Goal: Task Accomplishment & Management: Manage account settings

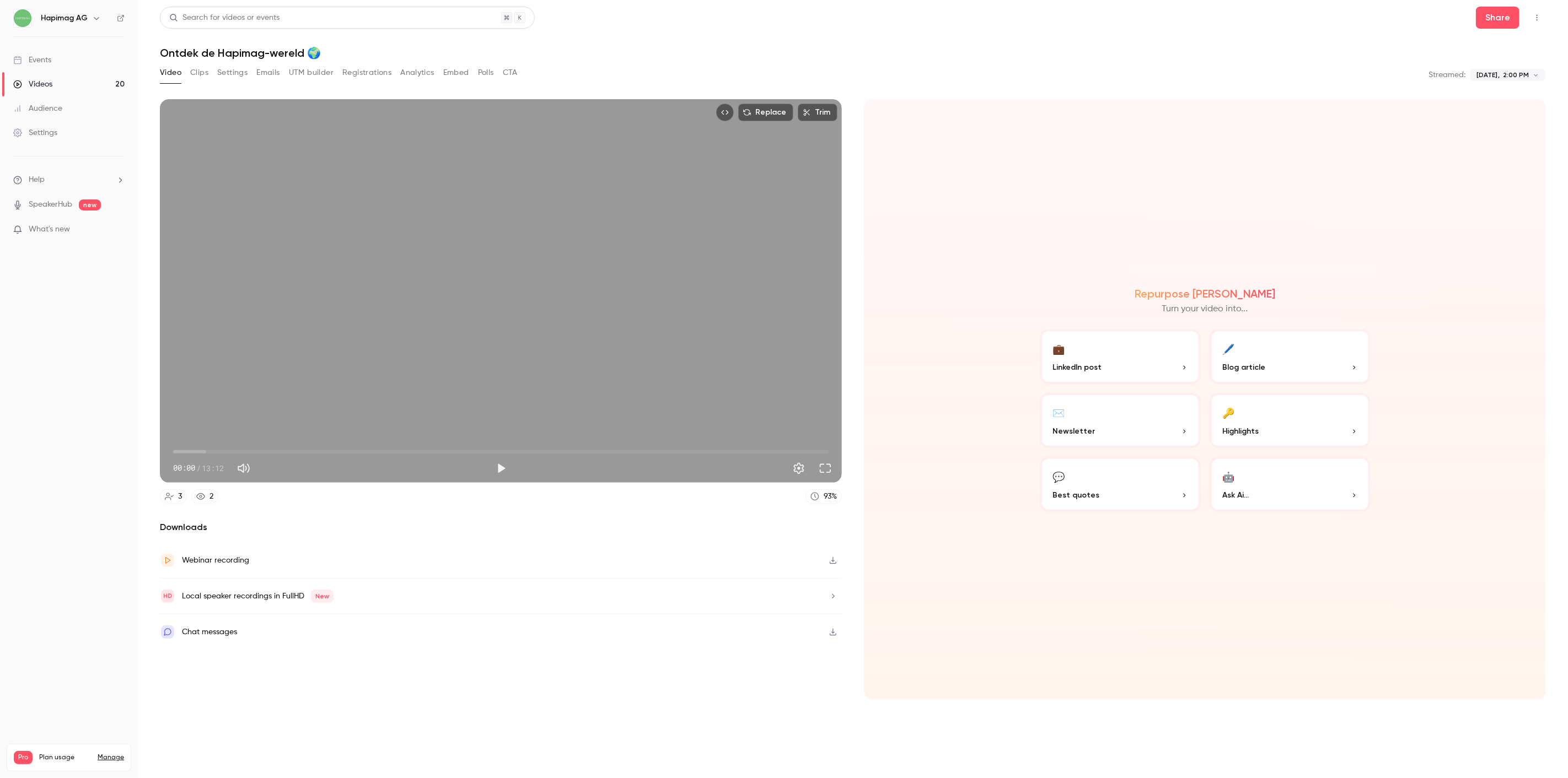
click at [63, 80] on link "Videos 20" at bounding box center [69, 84] width 138 height 24
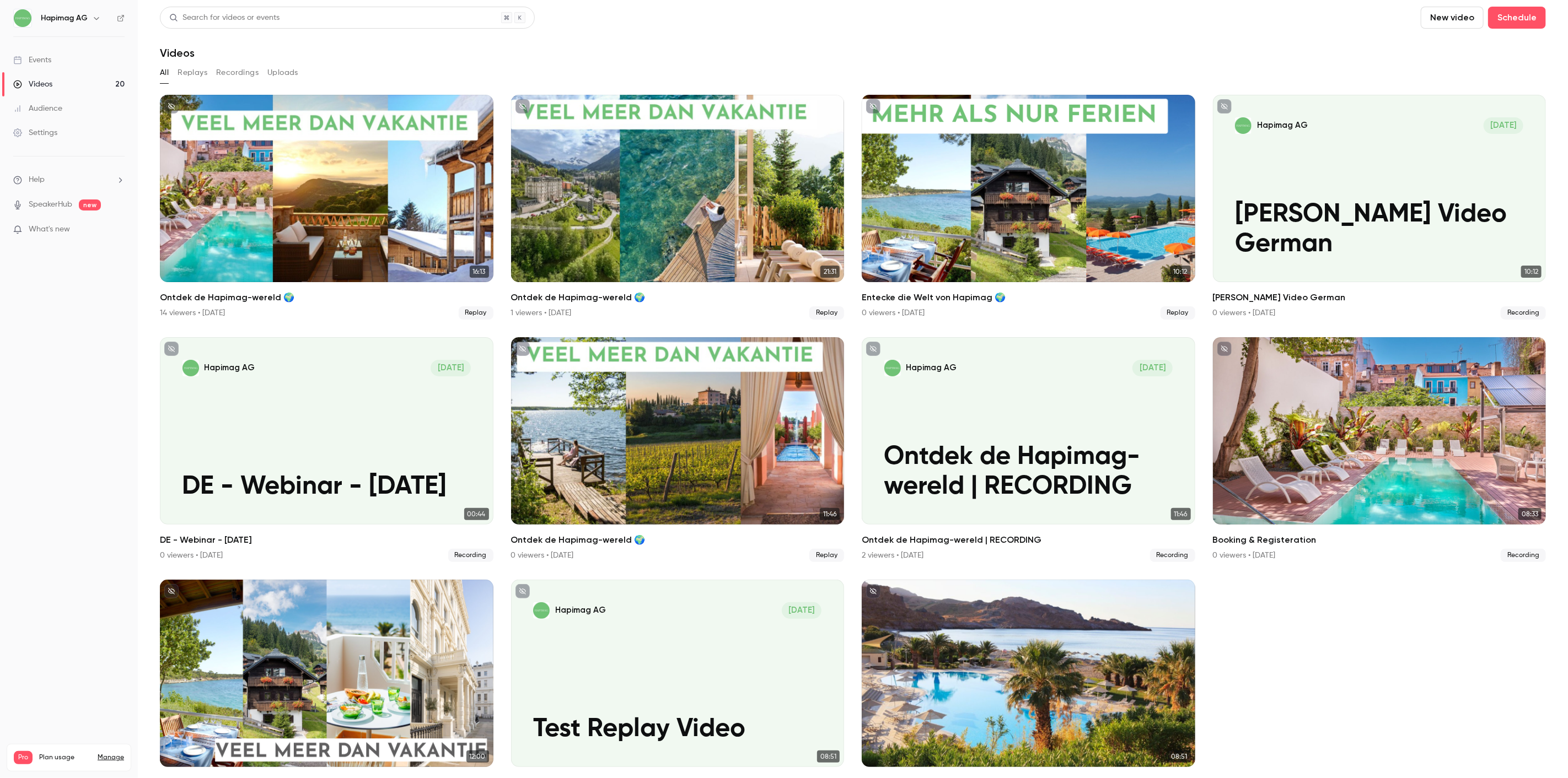
click at [1442, 26] on button "New video" at bounding box center [1452, 17] width 63 height 22
click at [1496, 78] on div "Upload" at bounding box center [1483, 76] width 84 height 11
click at [644, 48] on div "Videos" at bounding box center [852, 53] width 1386 height 14
click at [1427, 11] on button "New video" at bounding box center [1452, 17] width 63 height 22
click at [1478, 78] on div "Upload" at bounding box center [1483, 76] width 84 height 11
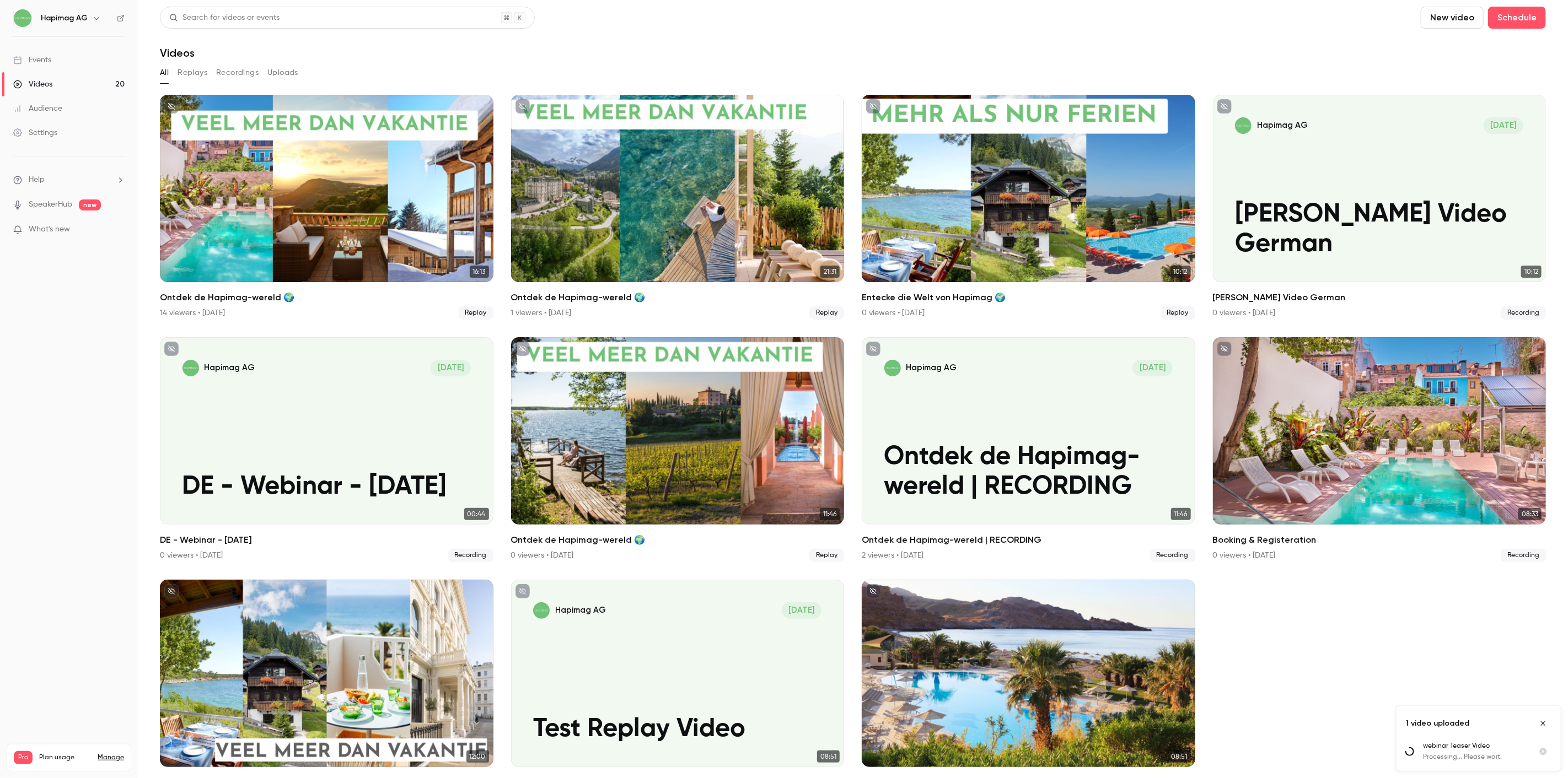
click at [194, 69] on button "Replays" at bounding box center [193, 72] width 30 height 17
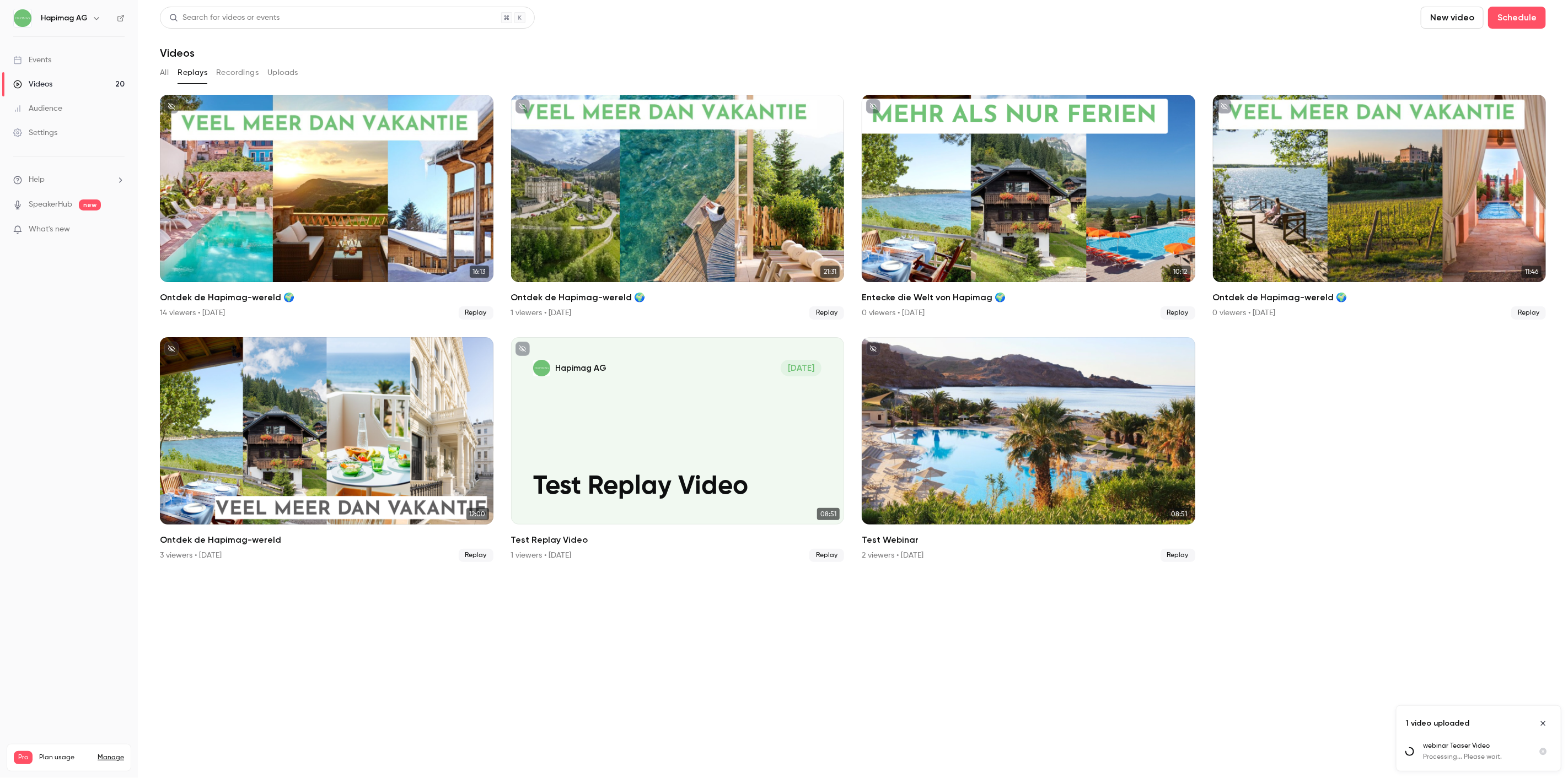
click at [171, 75] on div "All Replays Recordings Uploads" at bounding box center [852, 72] width 1386 height 17
click at [164, 72] on button "All" at bounding box center [164, 72] width 9 height 17
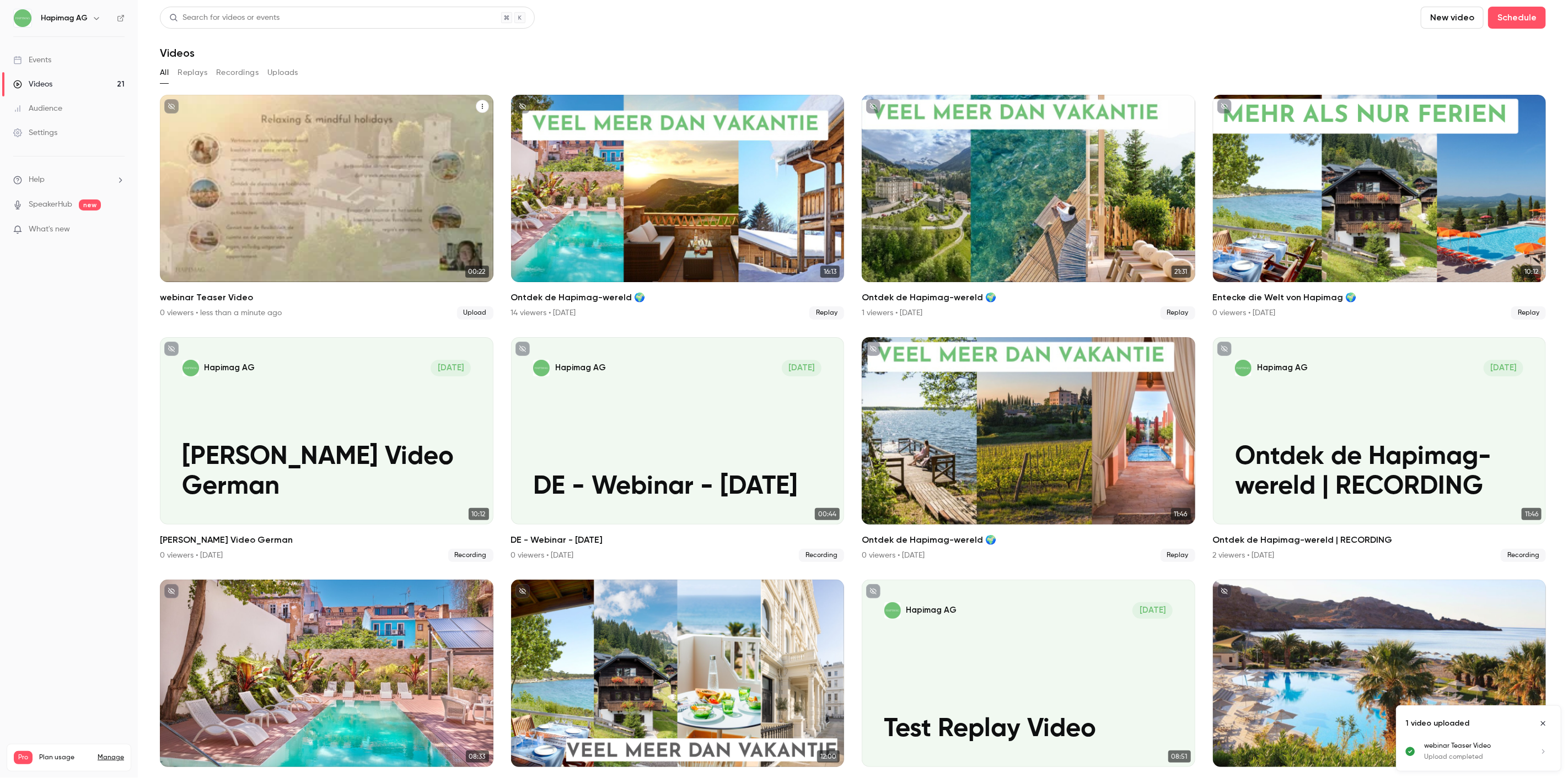
click at [479, 107] on icon "webinar Teaser Video" at bounding box center [482, 106] width 7 height 7
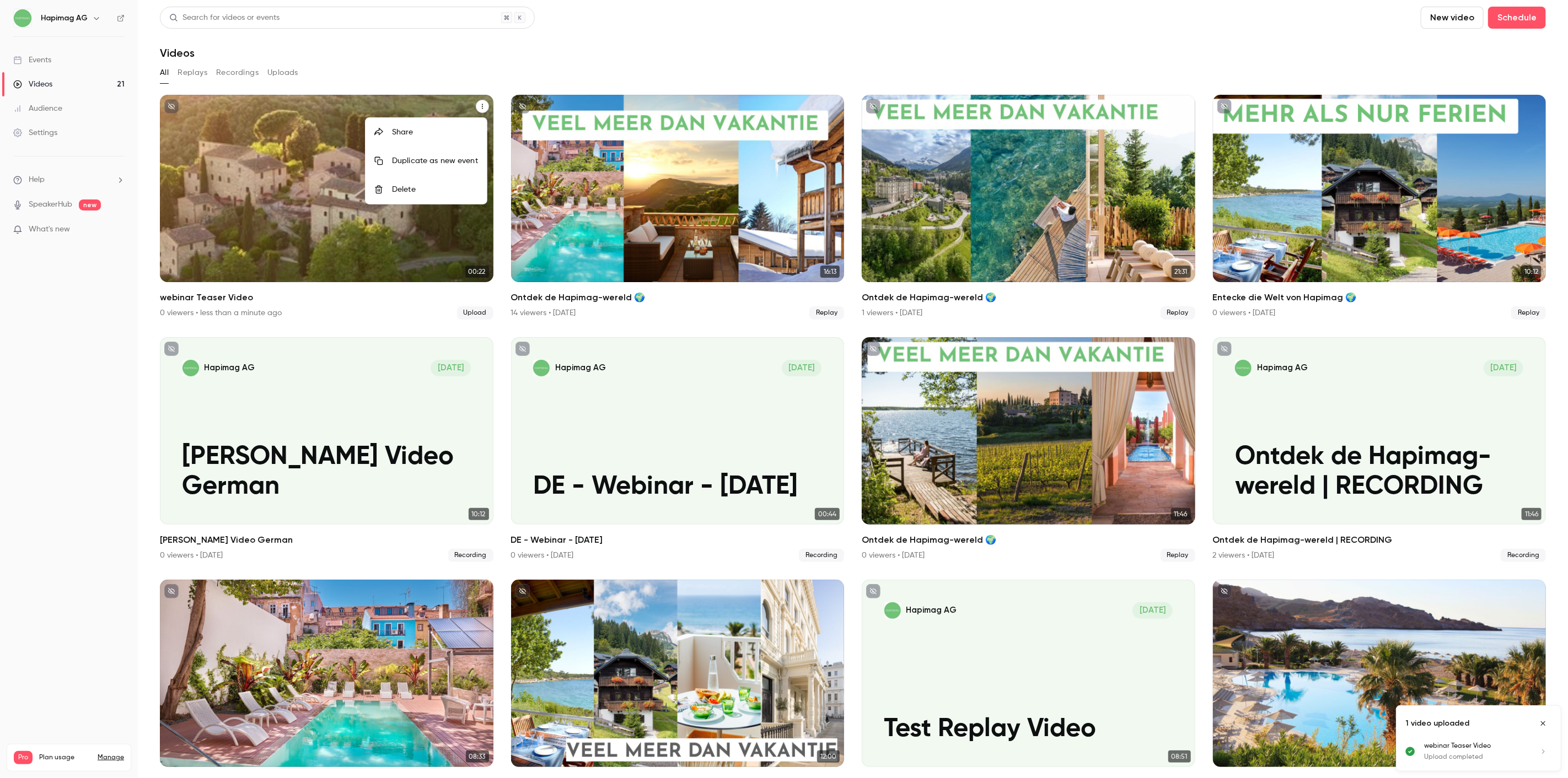
click at [311, 120] on div at bounding box center [784, 389] width 1568 height 778
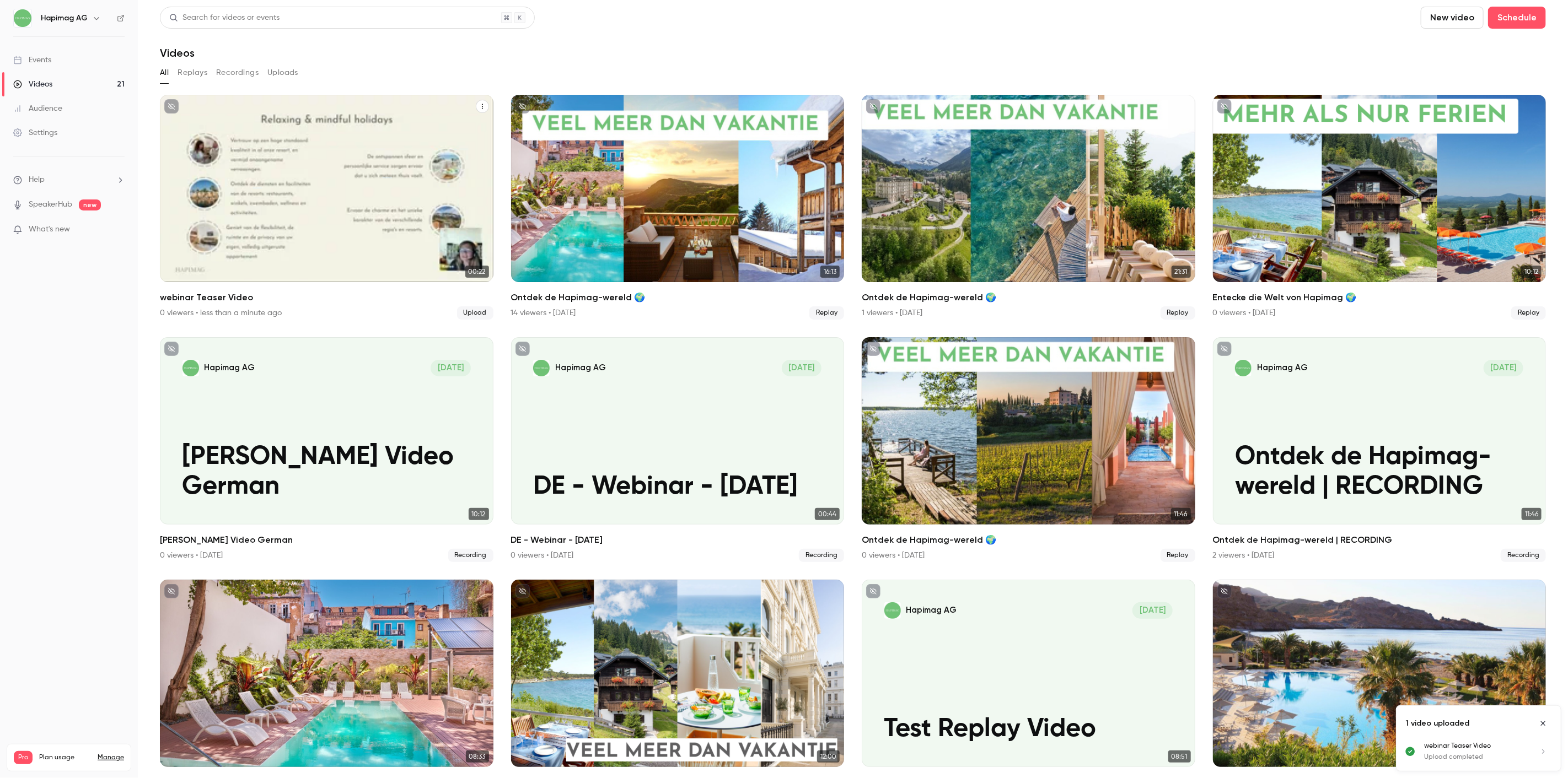
click at [311, 120] on div "Hapimag AG [DATE]" at bounding box center [326, 126] width 289 height 17
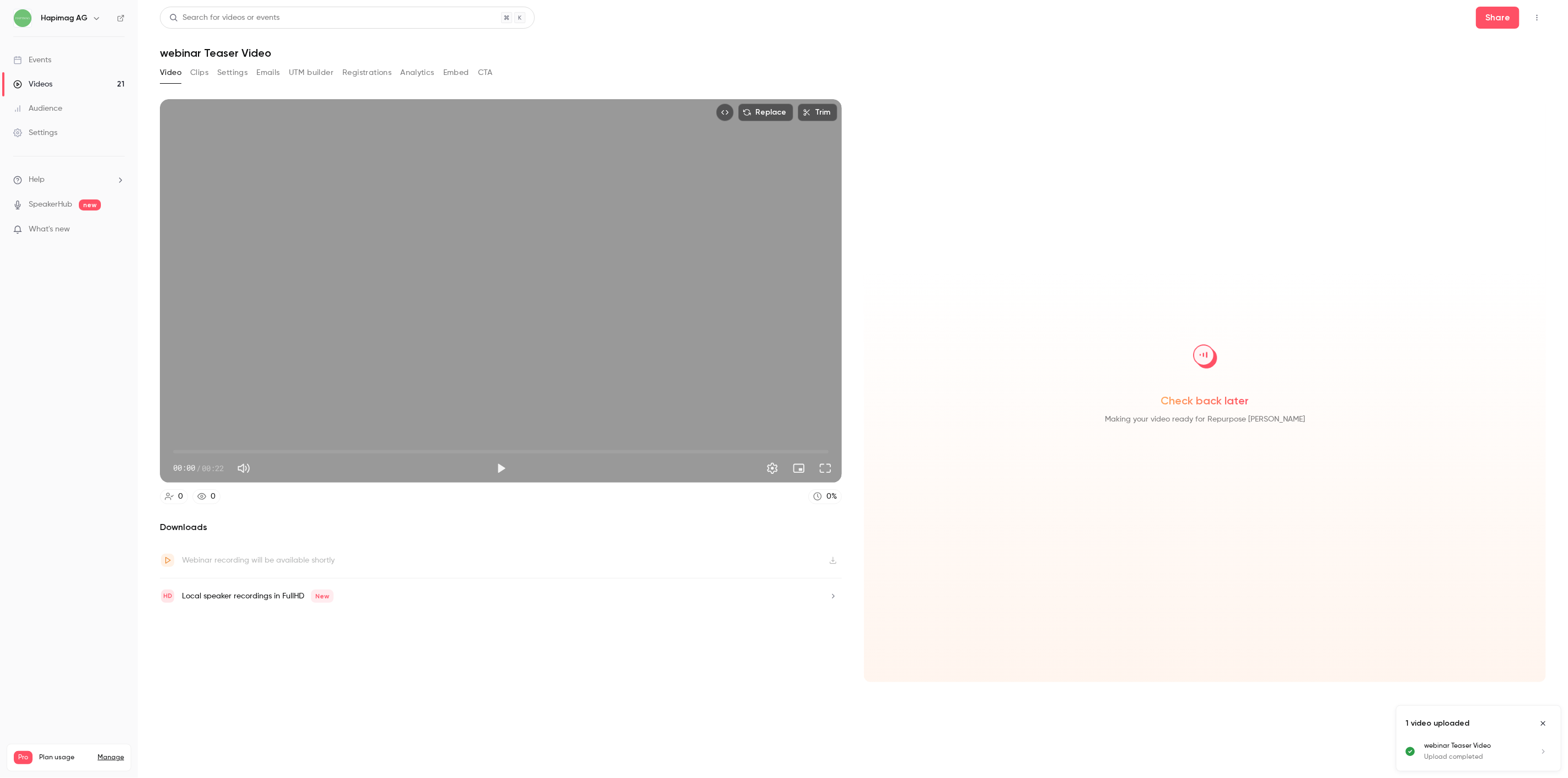
click at [383, 70] on button "Registrations" at bounding box center [366, 72] width 49 height 17
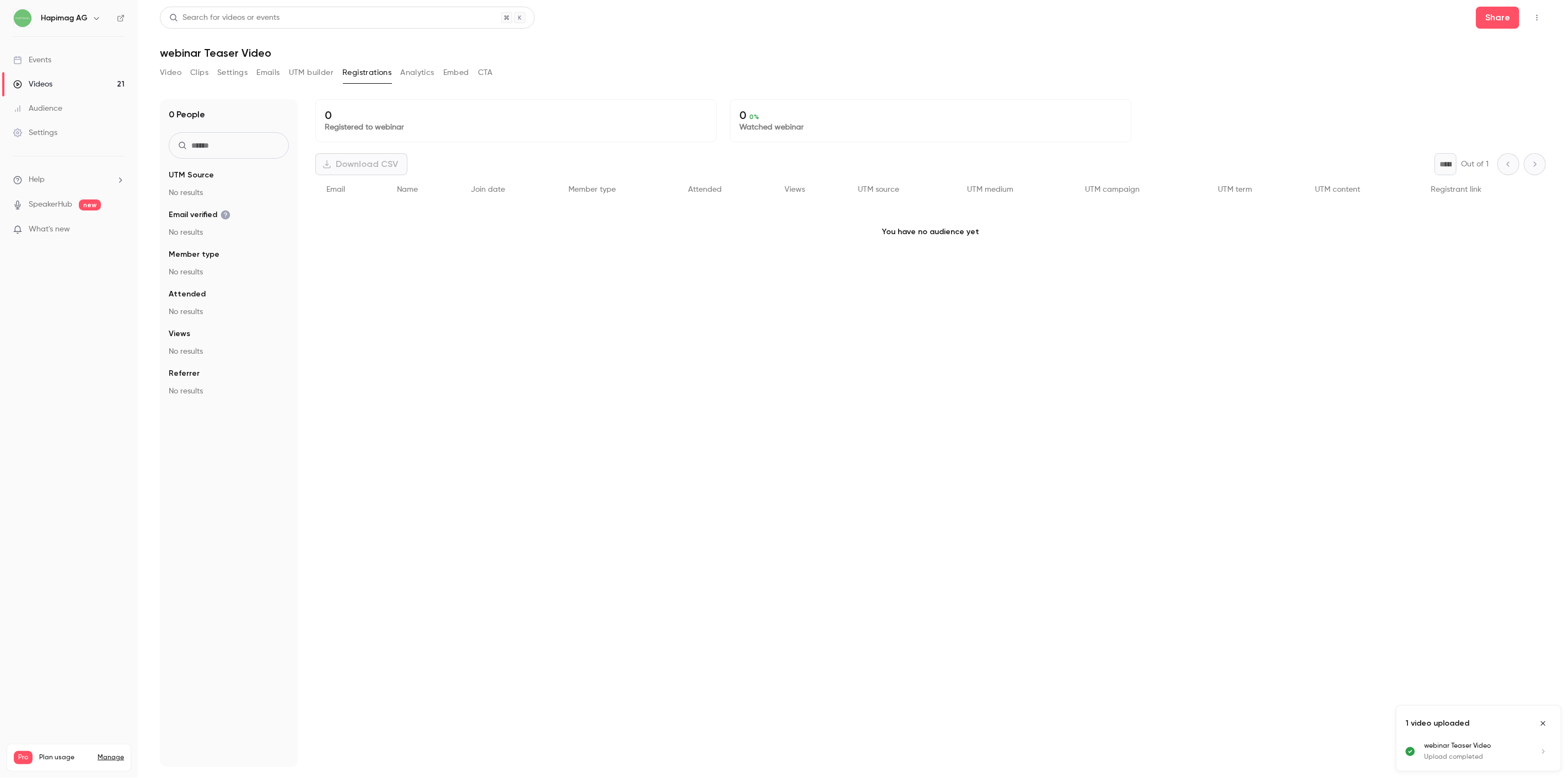
click at [431, 69] on button "Analytics" at bounding box center [417, 72] width 34 height 17
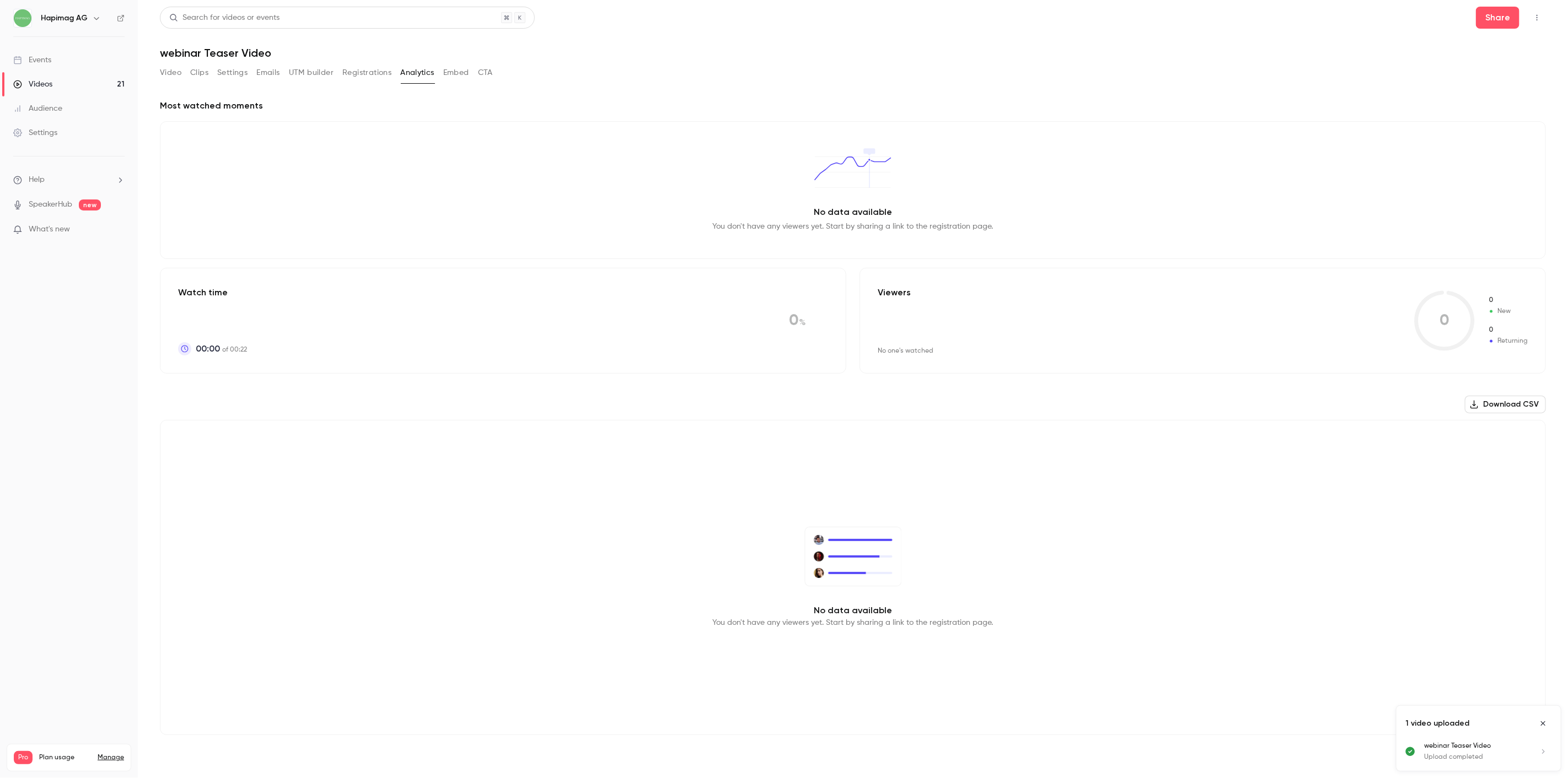
click at [441, 73] on div "Video Clips Settings Emails UTM builder Registrations Analytics Embed CTA" at bounding box center [326, 72] width 333 height 17
click at [448, 72] on button "Embed" at bounding box center [456, 72] width 26 height 17
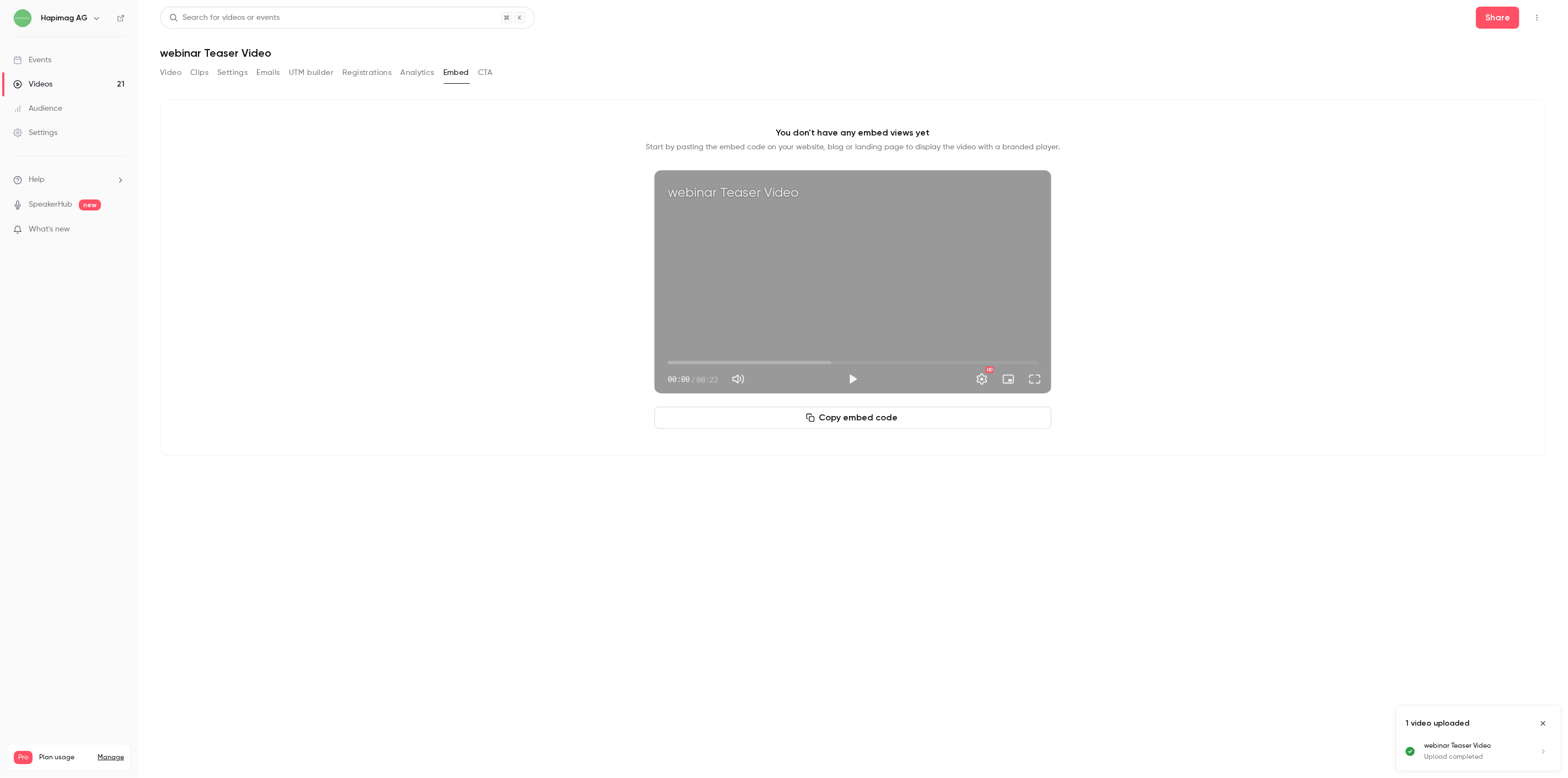
click at [725, 180] on div "webinar Teaser Video 00:00 00:00 / 00:22 HD" at bounding box center [853, 282] width 397 height 223
type input "***"
click at [173, 75] on button "Video" at bounding box center [170, 72] width 22 height 17
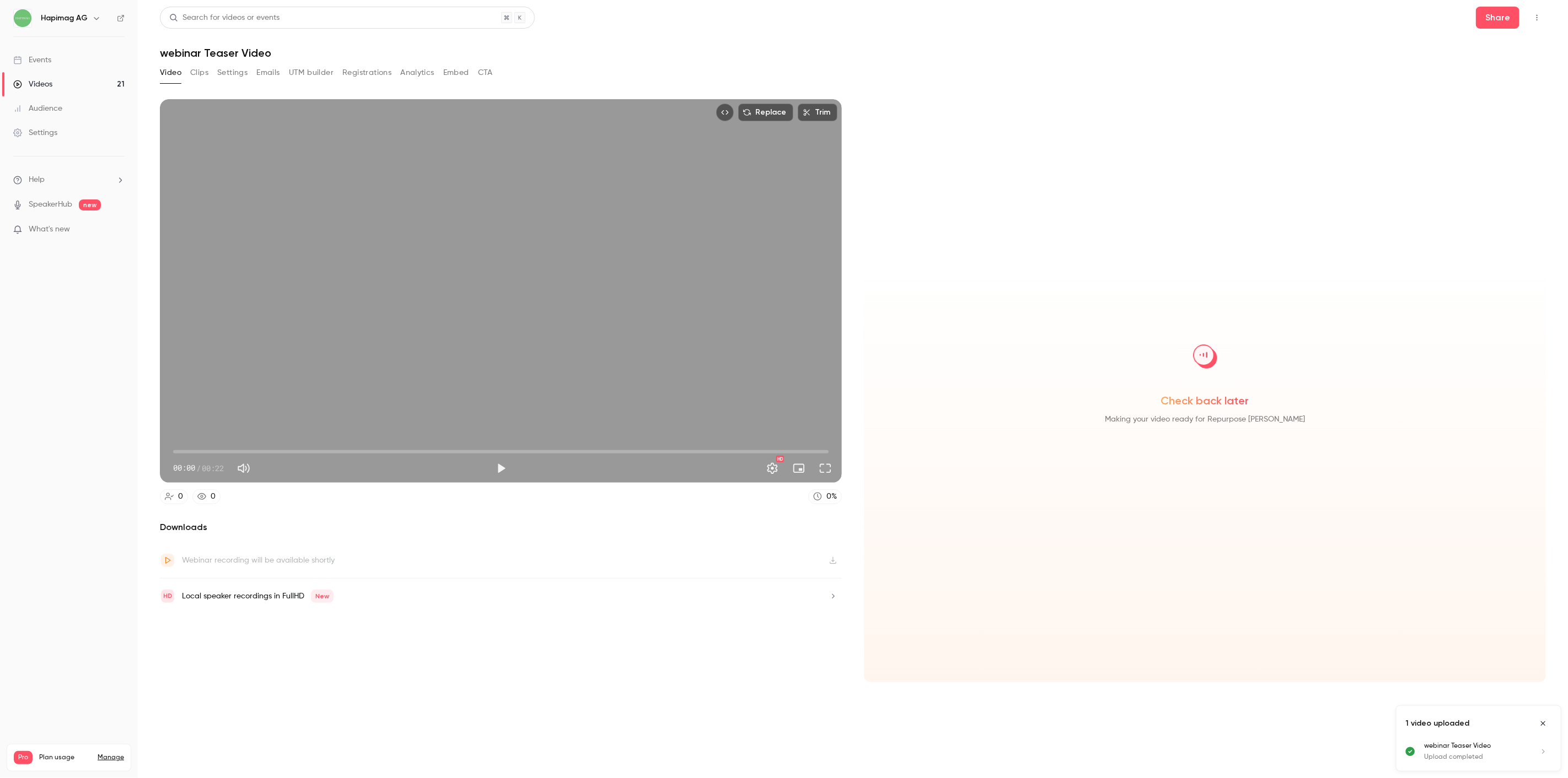
click at [211, 46] on h1 "webinar Teaser Video" at bounding box center [852, 53] width 1386 height 14
click at [233, 63] on div "Search for videos or events Share webinar Teaser Video Video Clips Settings Ema…" at bounding box center [852, 389] width 1386 height 765
click at [204, 79] on button "Clips" at bounding box center [199, 72] width 18 height 17
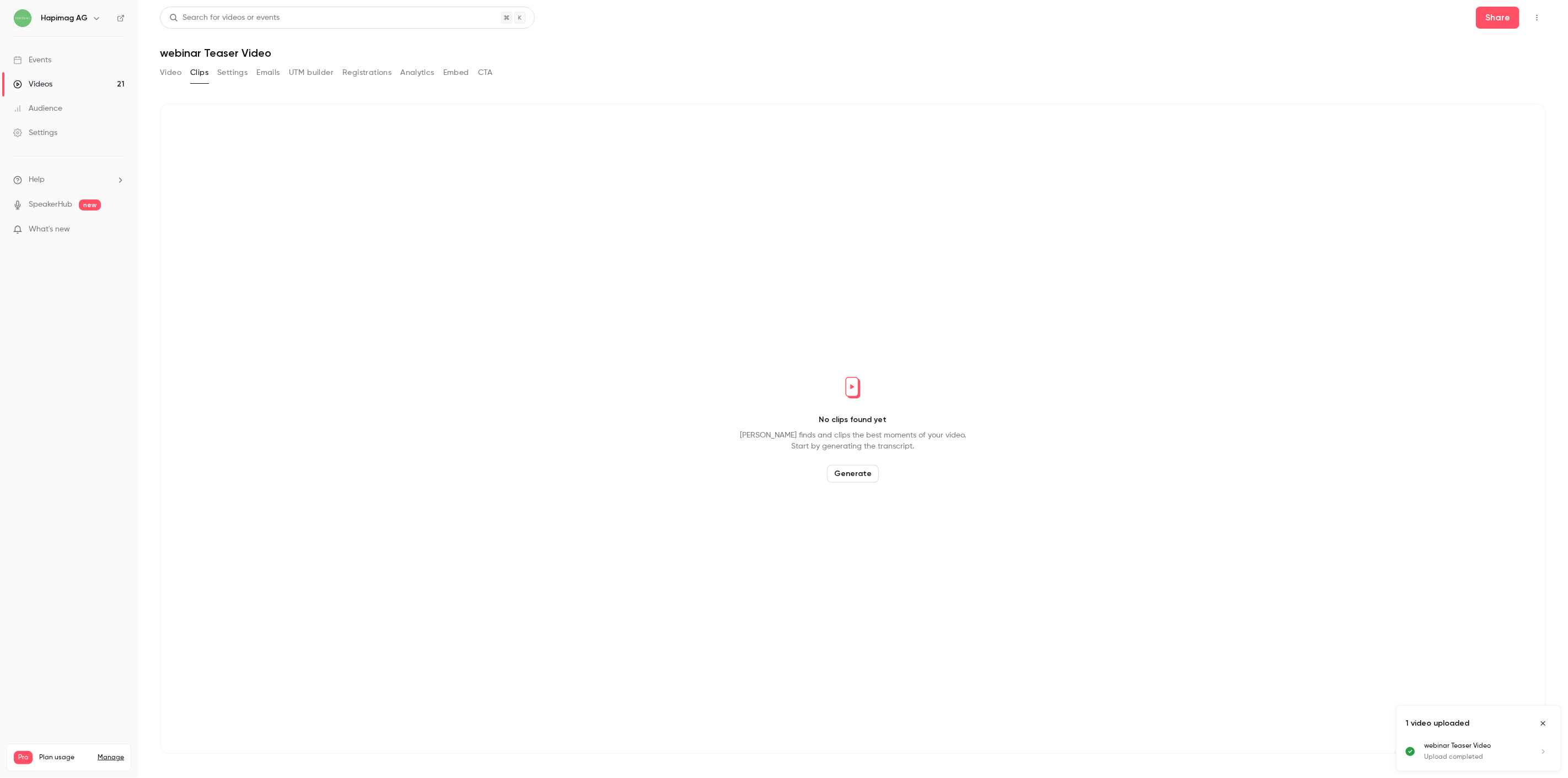
click at [240, 73] on button "Settings" at bounding box center [232, 72] width 30 height 17
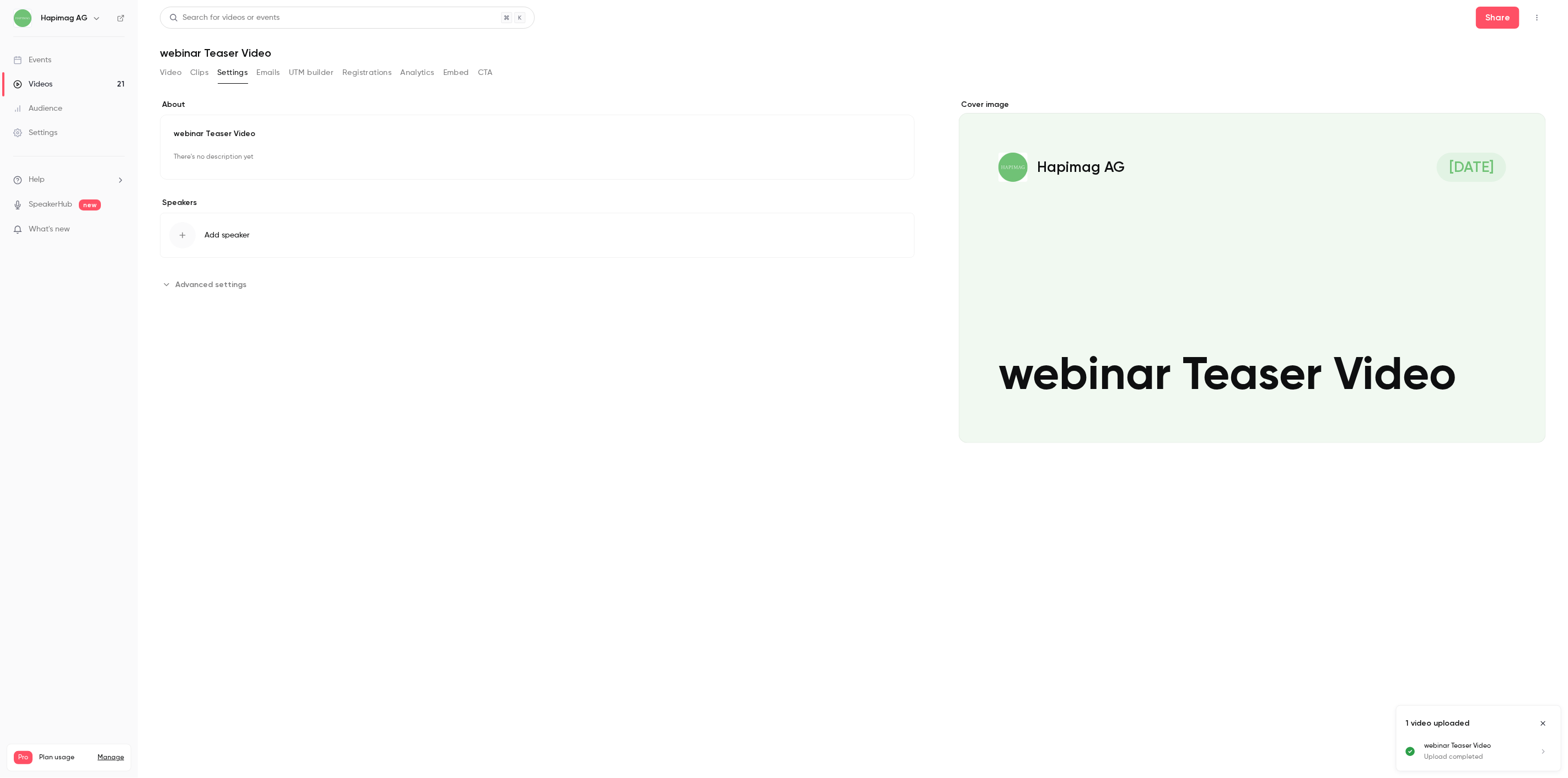
click at [212, 134] on p "webinar Teaser Video" at bounding box center [536, 133] width 727 height 11
click at [255, 157] on input "**********" at bounding box center [536, 155] width 727 height 26
type input "*"
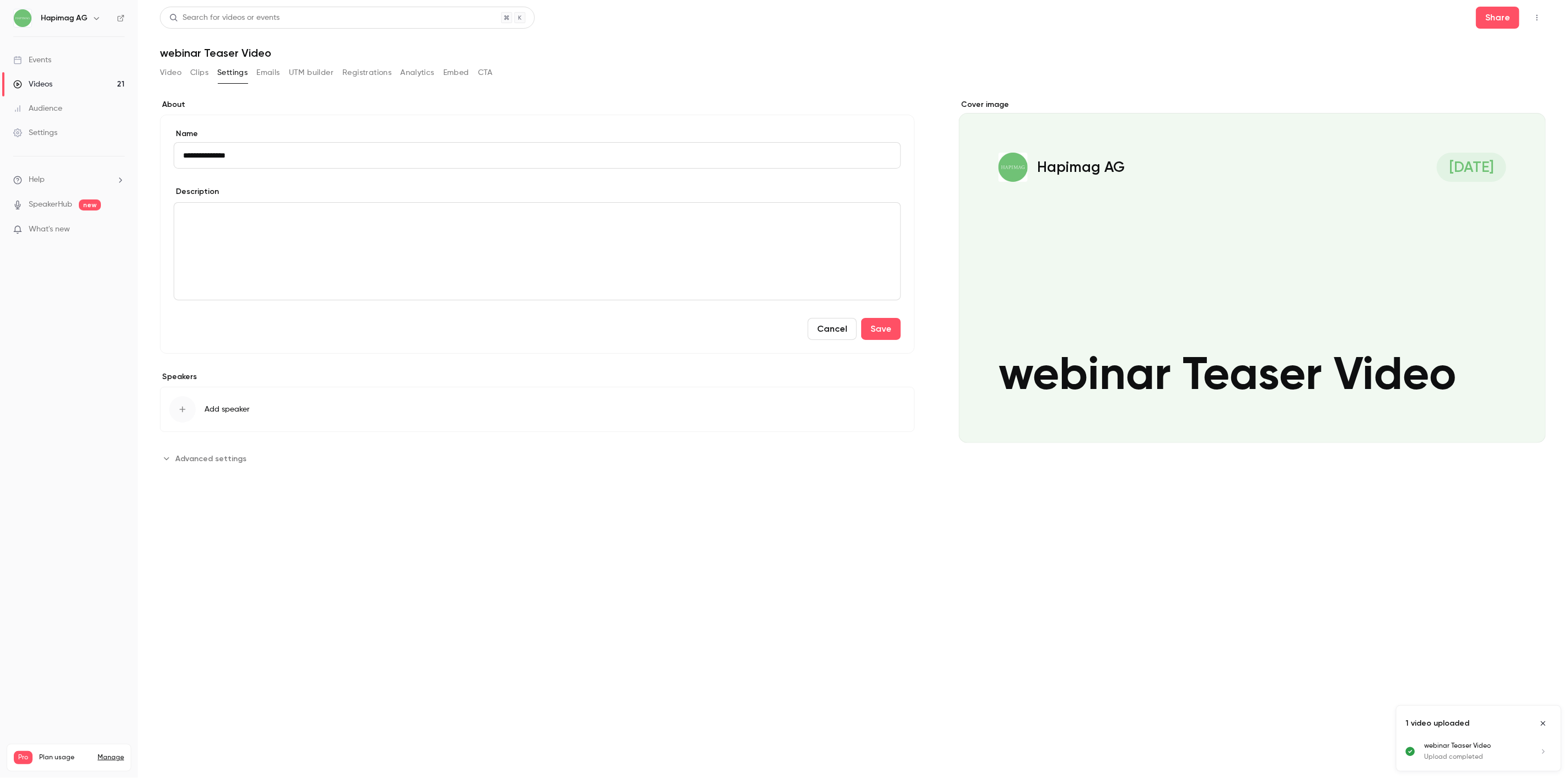
type input "**********"
drag, startPoint x: 723, startPoint y: 28, endPoint x: 735, endPoint y: 28, distance: 12.0
click at [724, 28] on div "Search for videos or events Share" at bounding box center [852, 17] width 1386 height 22
click at [258, 67] on button "Emails" at bounding box center [267, 72] width 23 height 17
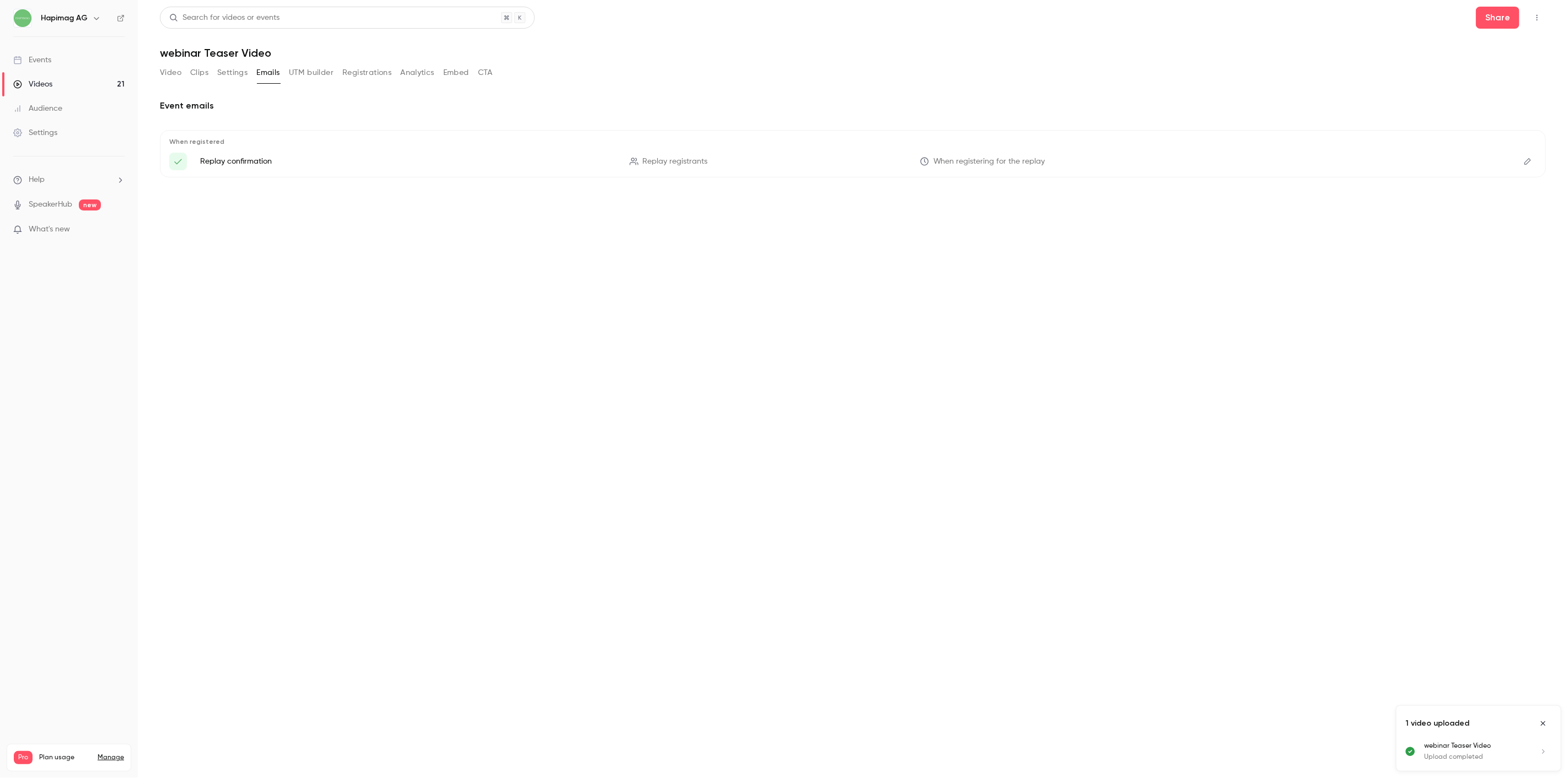
click at [341, 73] on div "Video Clips Settings Emails UTM builder Registrations Analytics Embed CTA" at bounding box center [326, 72] width 333 height 17
click at [387, 71] on button "Registrations" at bounding box center [366, 72] width 49 height 17
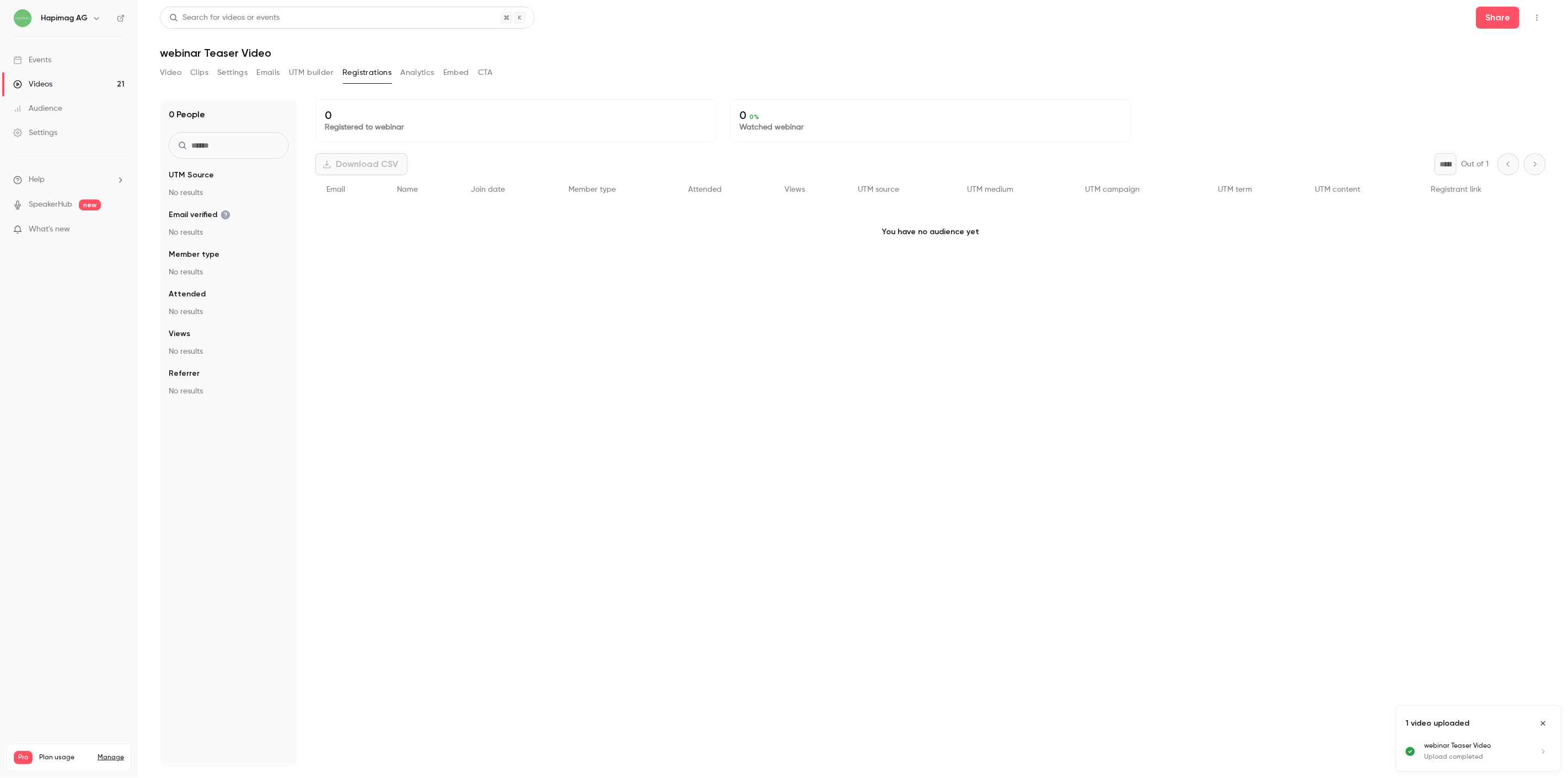
click at [177, 72] on button "Video" at bounding box center [170, 72] width 22 height 17
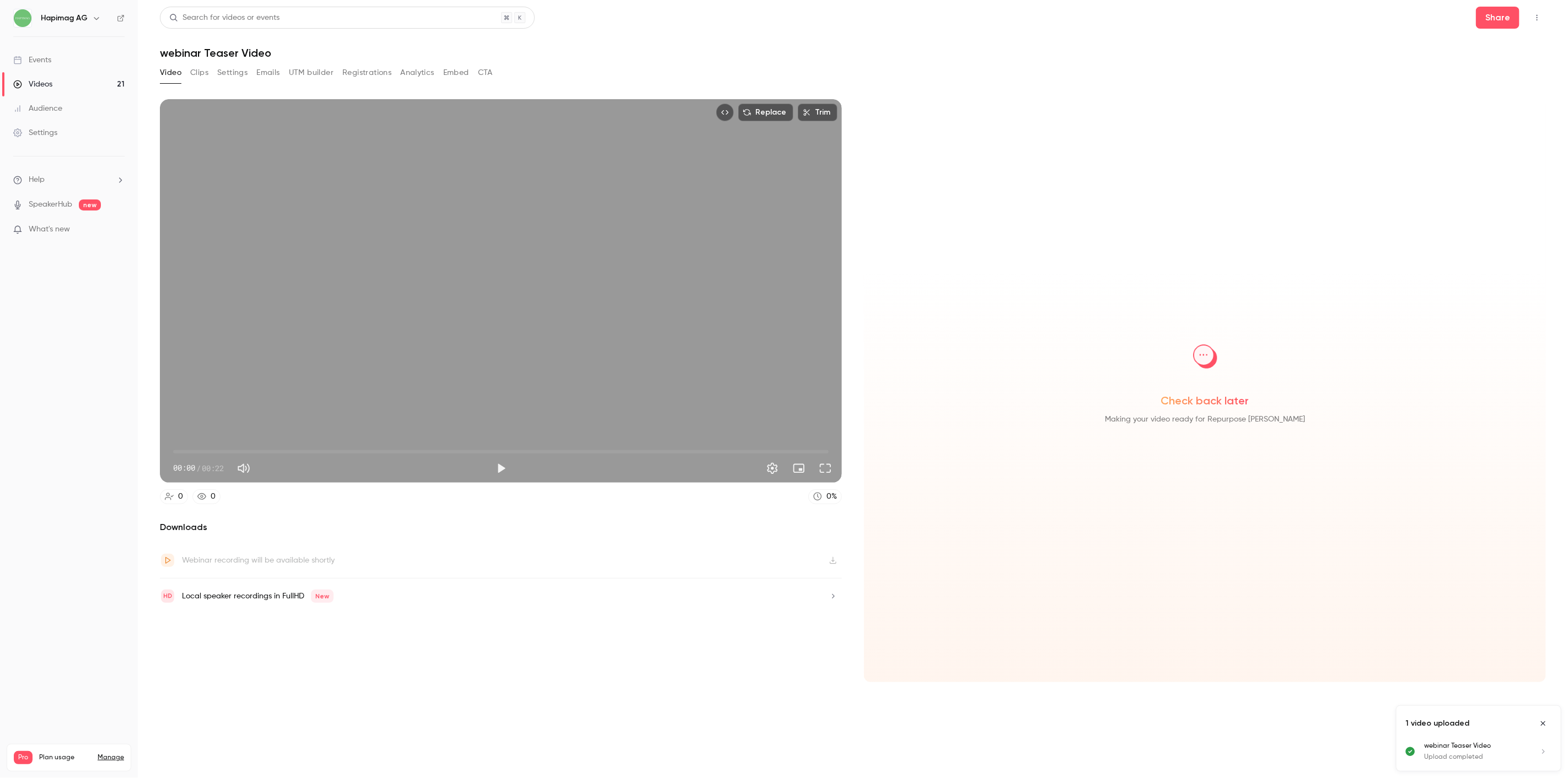
click at [232, 70] on button "Settings" at bounding box center [232, 72] width 30 height 17
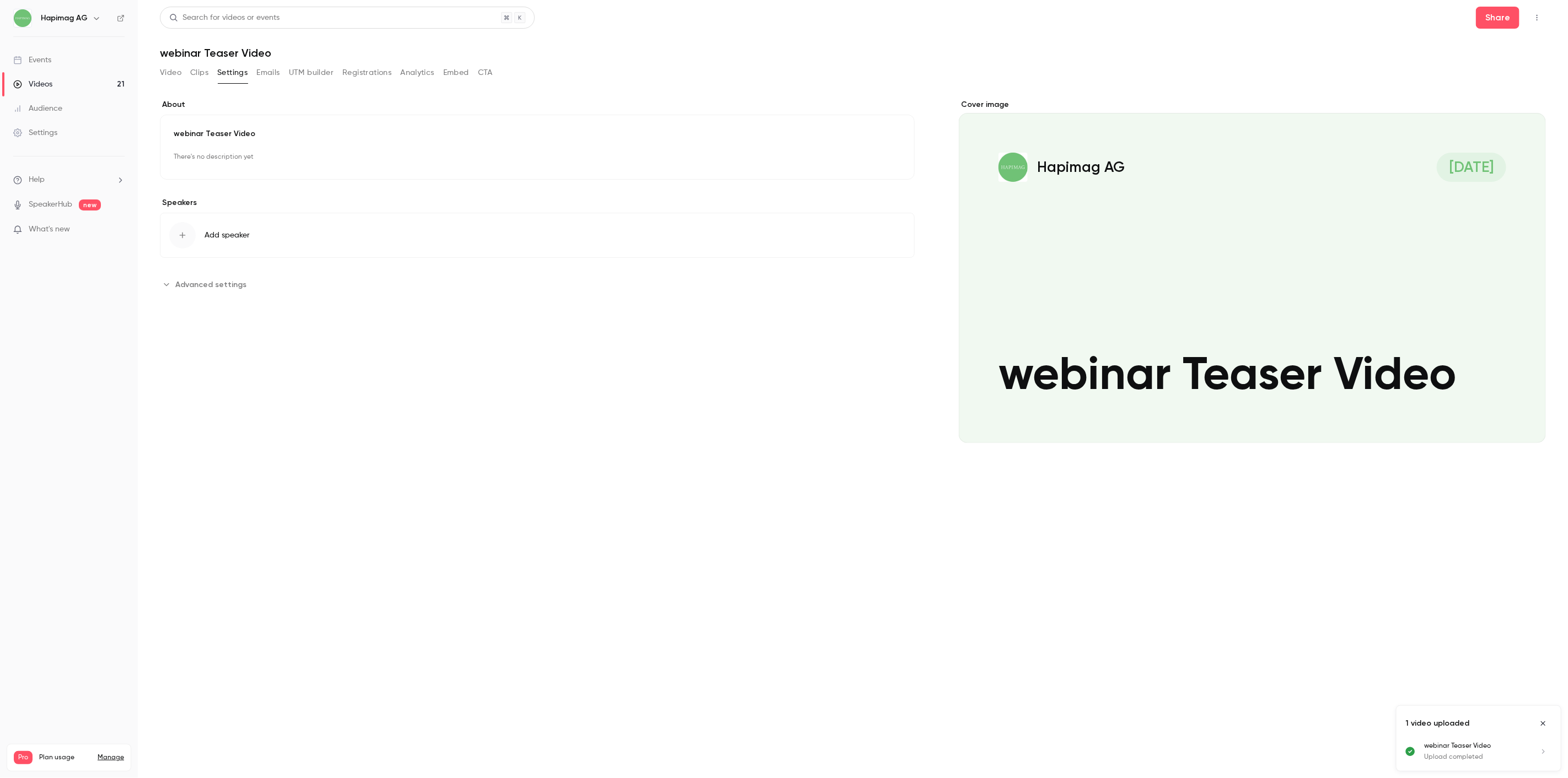
click at [255, 128] on p "webinar Teaser Video" at bounding box center [536, 133] width 727 height 11
click at [240, 158] on input "**********" at bounding box center [536, 155] width 727 height 26
type input "**********"
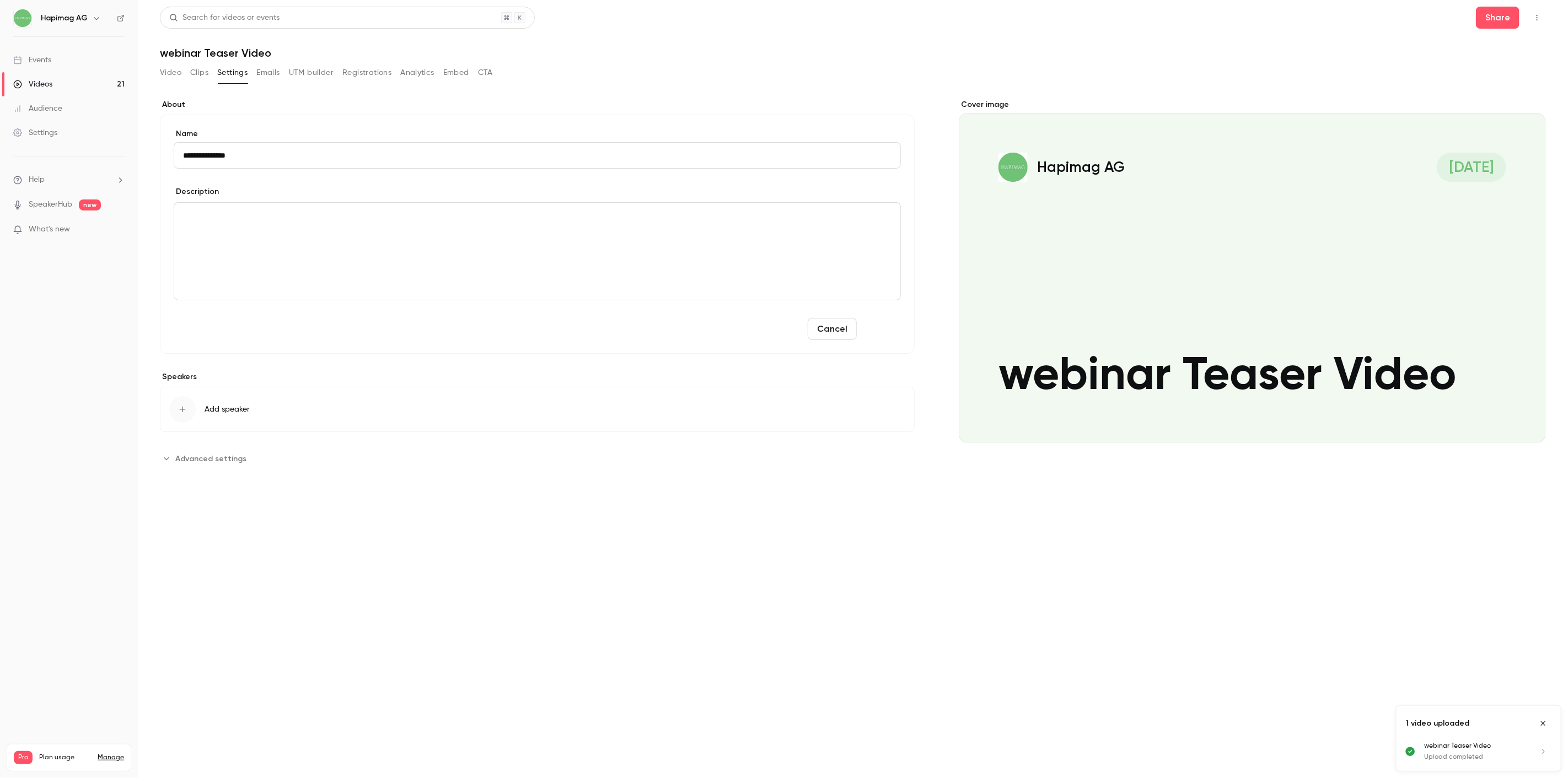
click at [894, 330] on button "Save" at bounding box center [881, 328] width 40 height 22
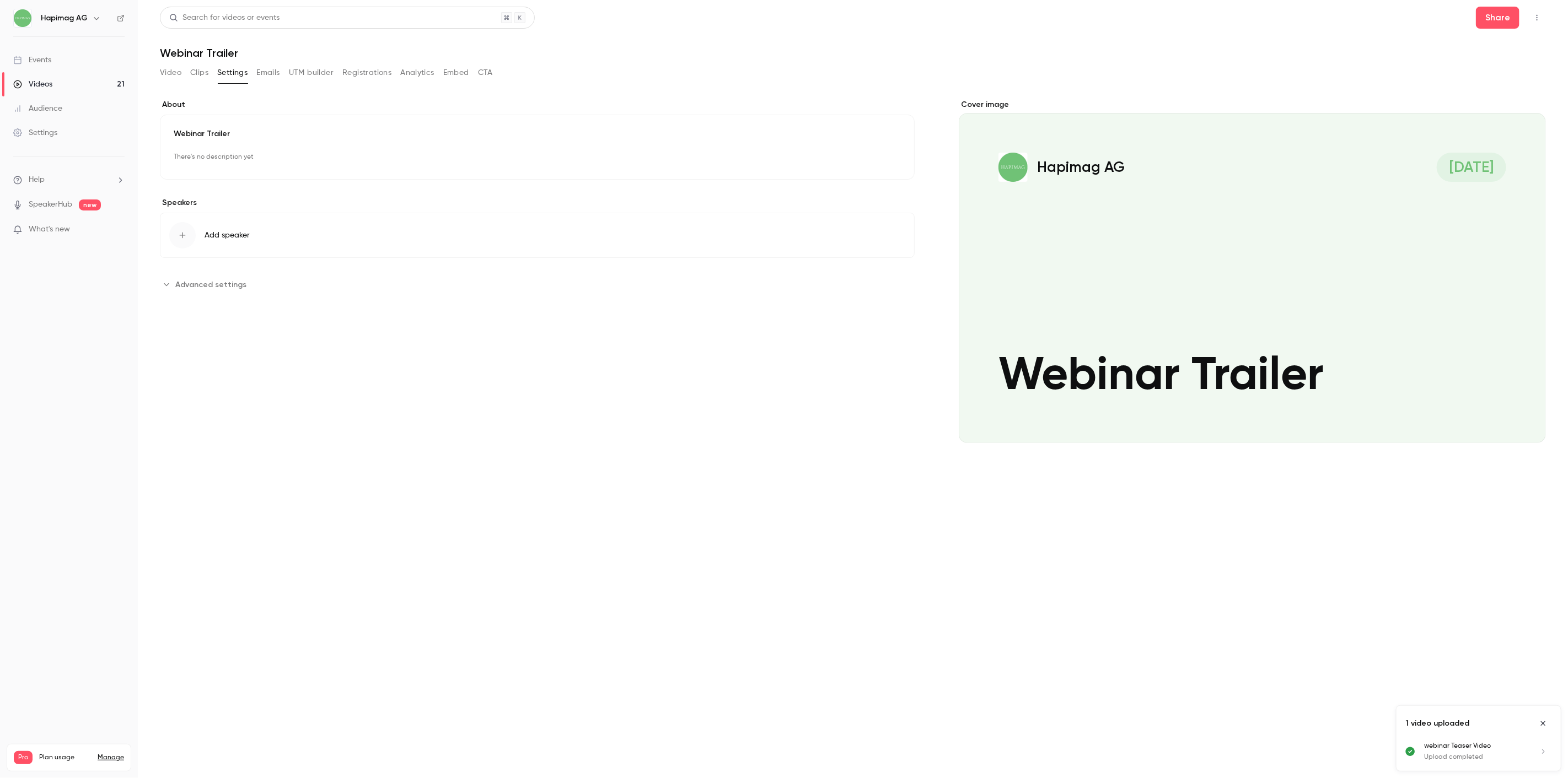
click at [190, 236] on div "button" at bounding box center [182, 235] width 26 height 26
click at [247, 50] on p "Uw Vakantie Expert" at bounding box center [231, 54] width 70 height 11
click at [233, 381] on div "**********" at bounding box center [537, 280] width 755 height 362
click at [356, 73] on button "Registrations" at bounding box center [366, 72] width 49 height 17
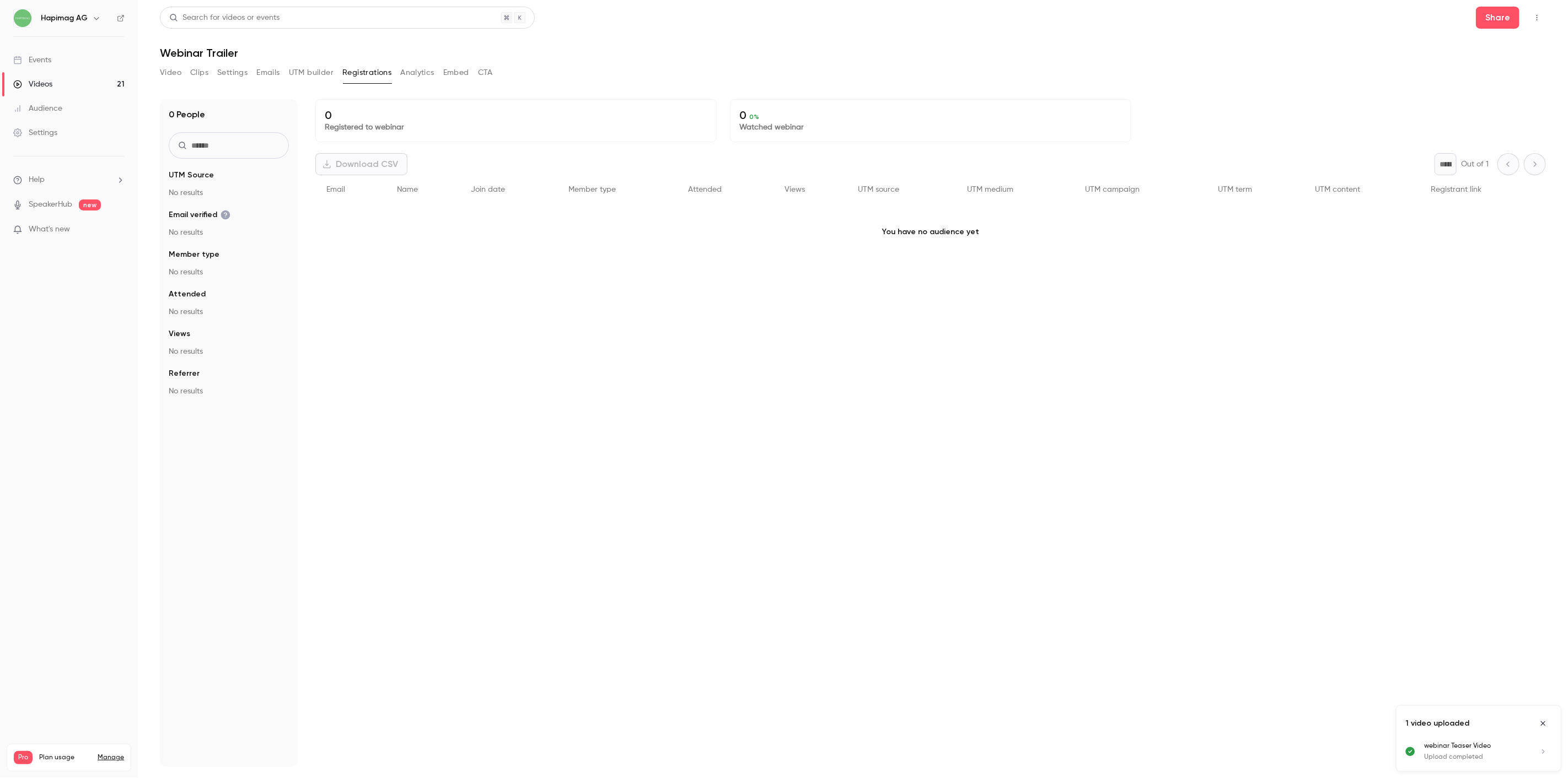
click at [461, 68] on button "Embed" at bounding box center [456, 72] width 26 height 17
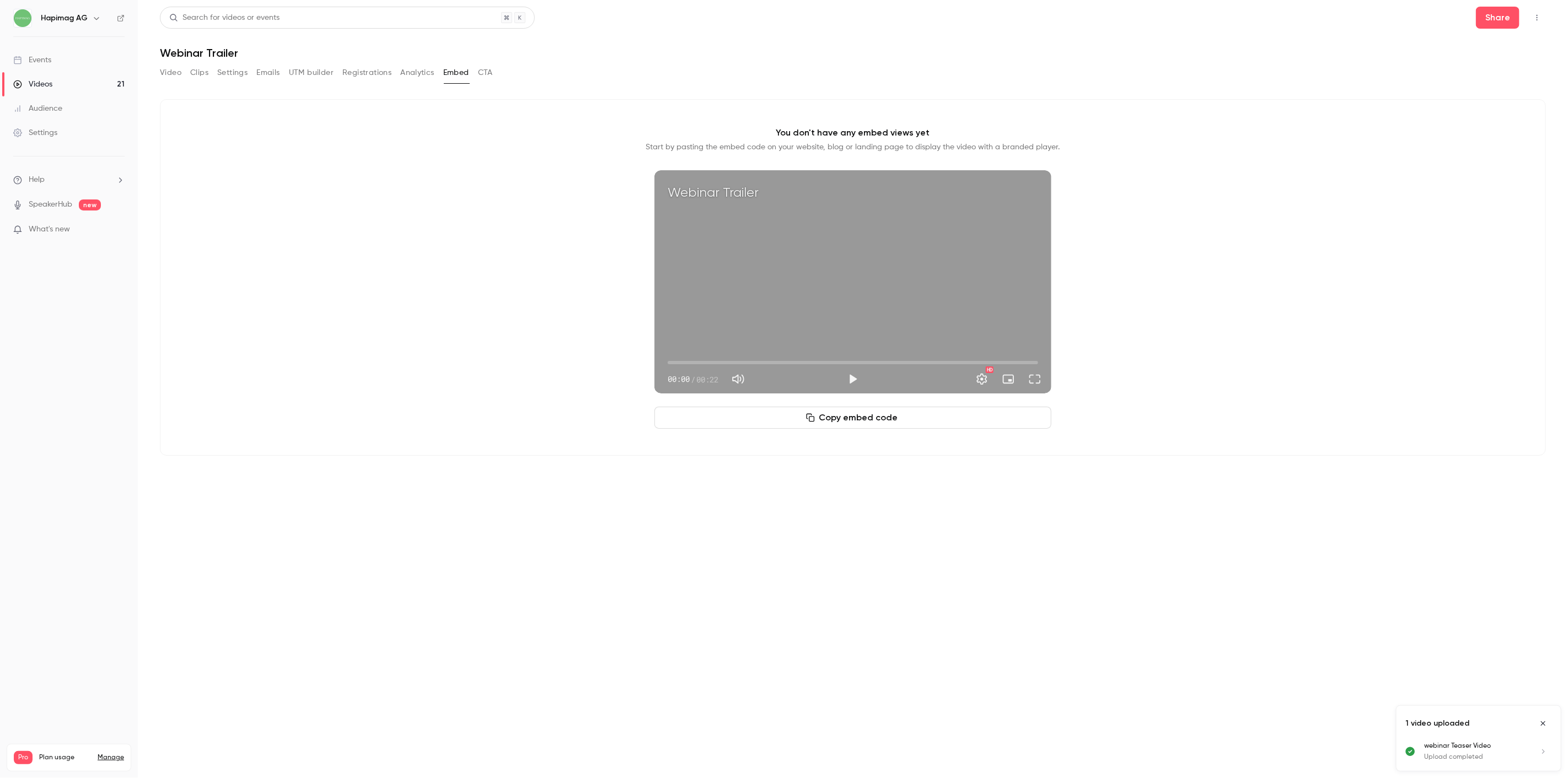
click at [878, 428] on button "Copy embed code" at bounding box center [853, 417] width 397 height 22
click at [909, 411] on button "Copy embed code" at bounding box center [853, 417] width 397 height 22
click at [1453, 499] on section "Video Clips Settings Emails UTM builder Registrations Analytics Embed CTA You d…" at bounding box center [852, 417] width 1386 height 707
click at [414, 350] on div "You don't have any embed views yet Start by pasting the embed code on your webs…" at bounding box center [852, 277] width 1386 height 356
click at [274, 69] on button "Emails" at bounding box center [267, 72] width 23 height 17
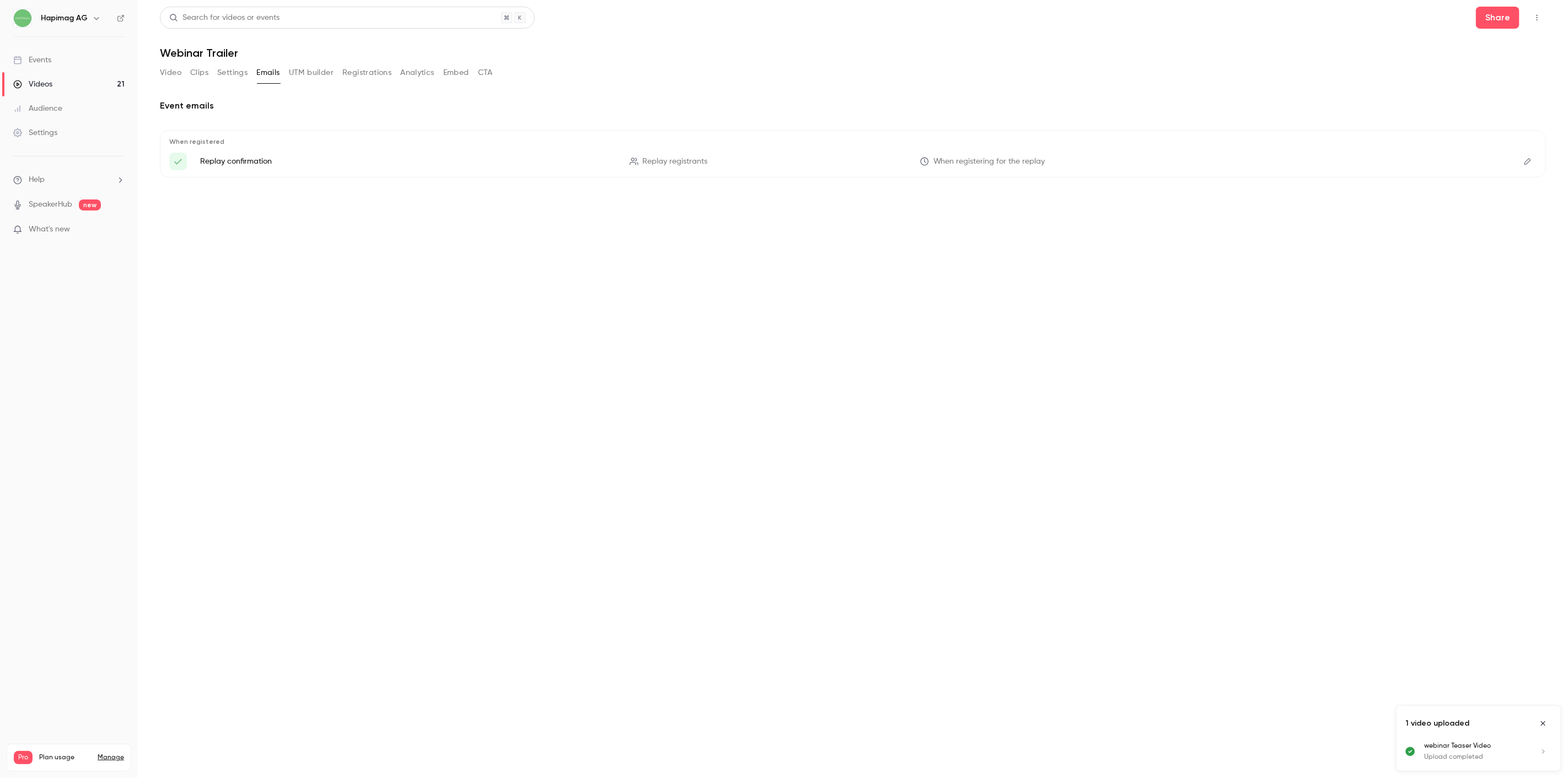
click at [347, 69] on button "Registrations" at bounding box center [366, 72] width 49 height 17
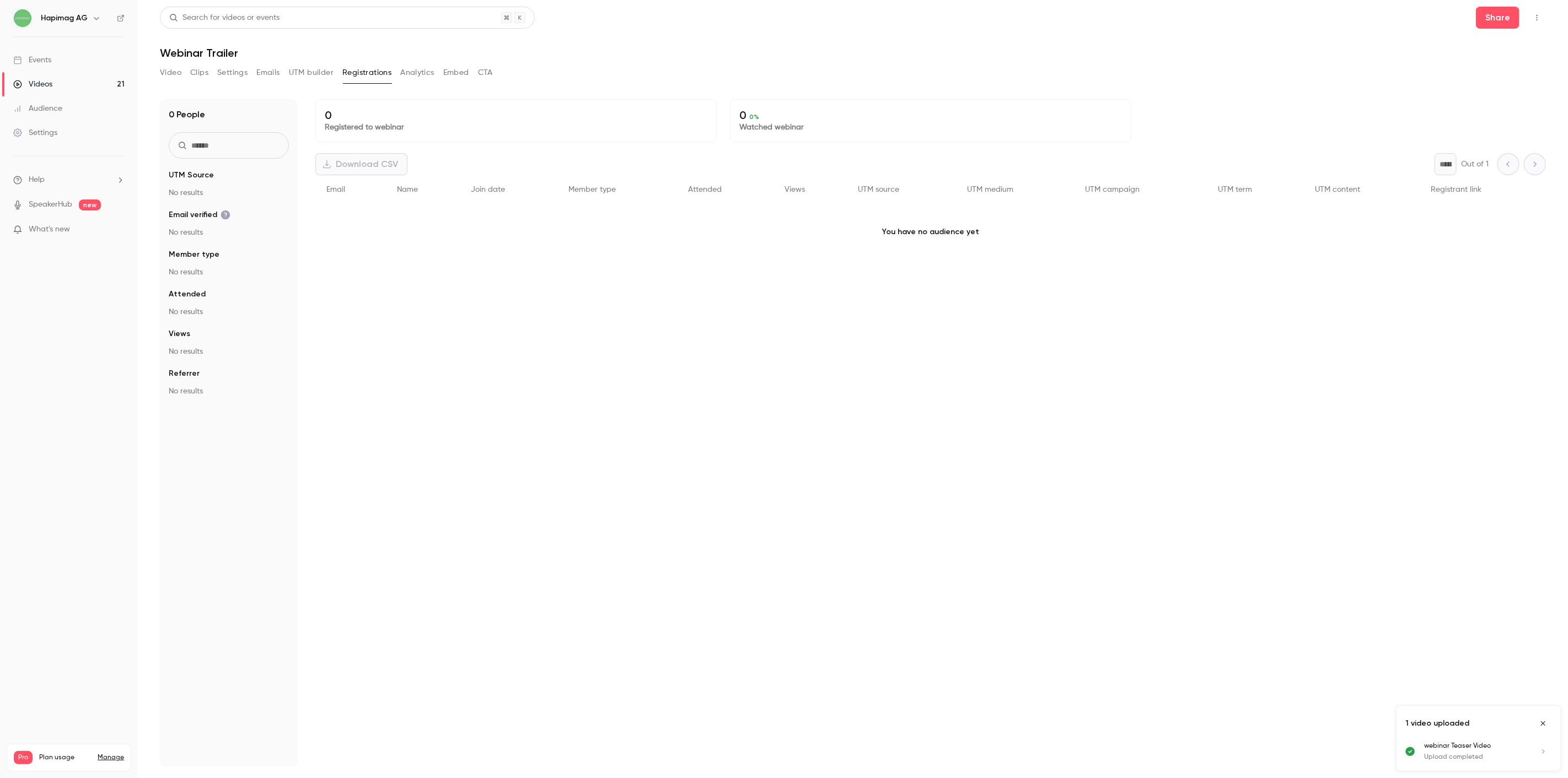
click at [319, 74] on button "UTM builder" at bounding box center [310, 72] width 44 height 17
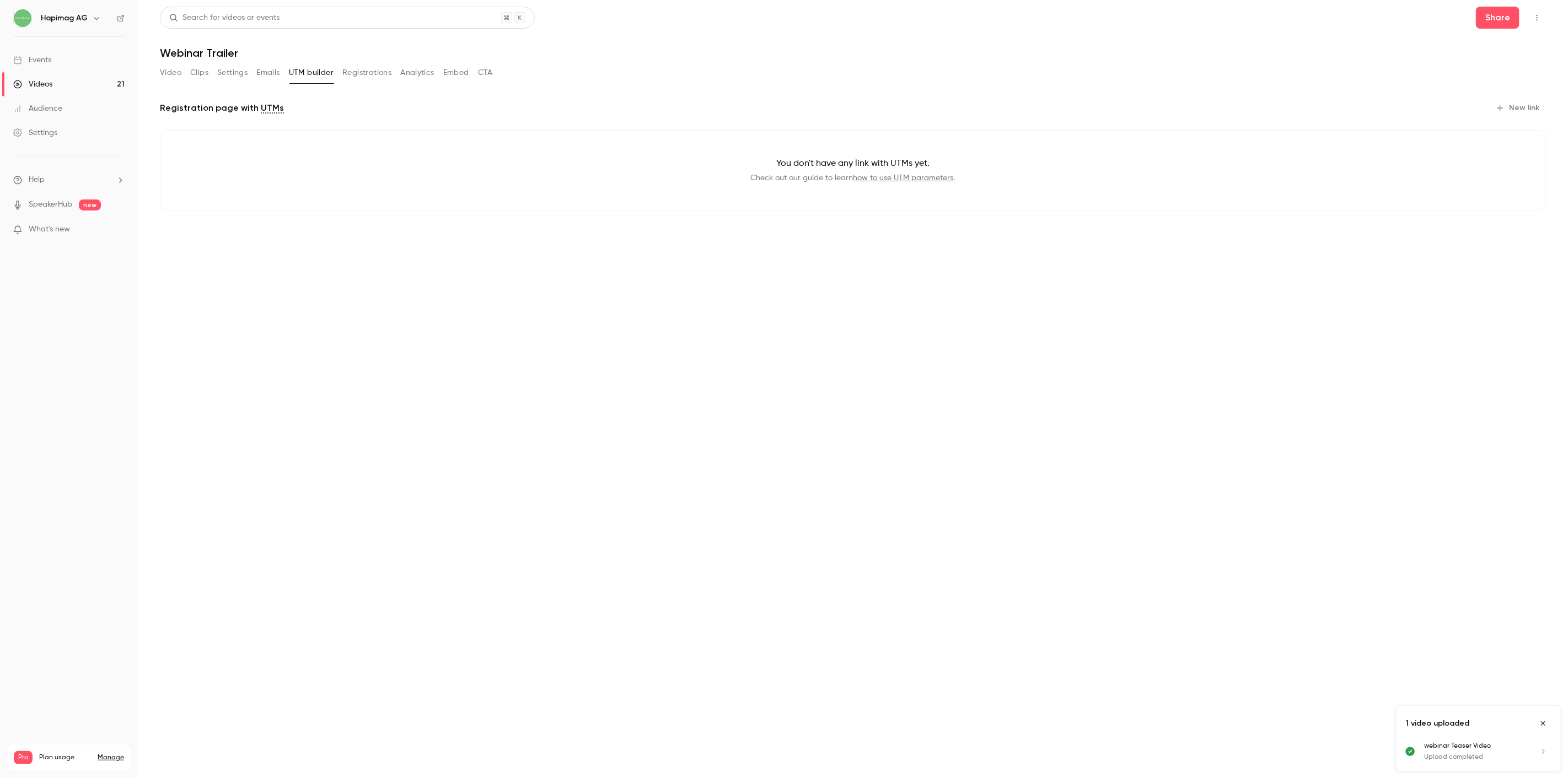
click at [222, 75] on button "Settings" at bounding box center [232, 72] width 30 height 17
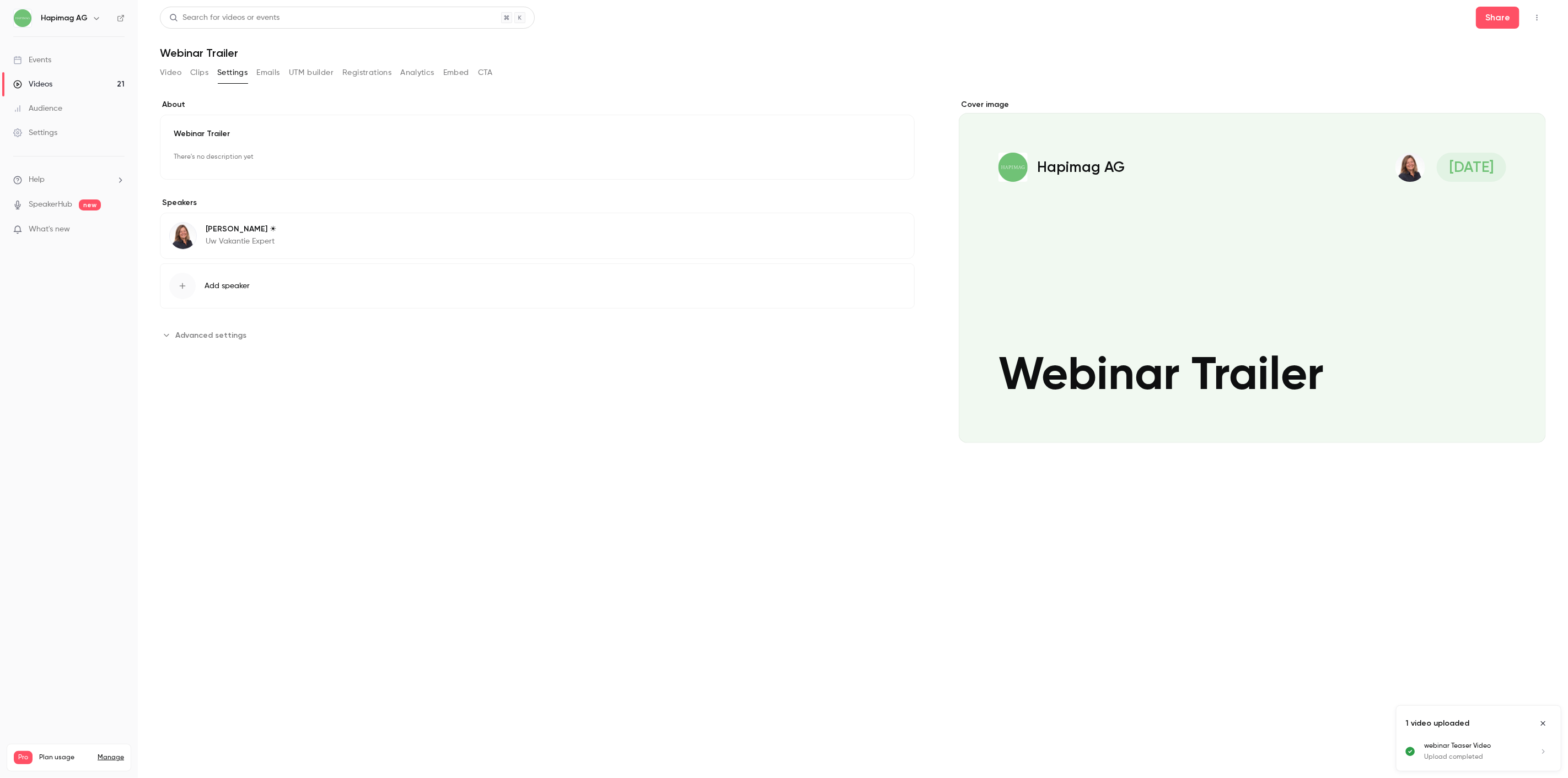
click at [206, 71] on button "Clips" at bounding box center [199, 72] width 18 height 17
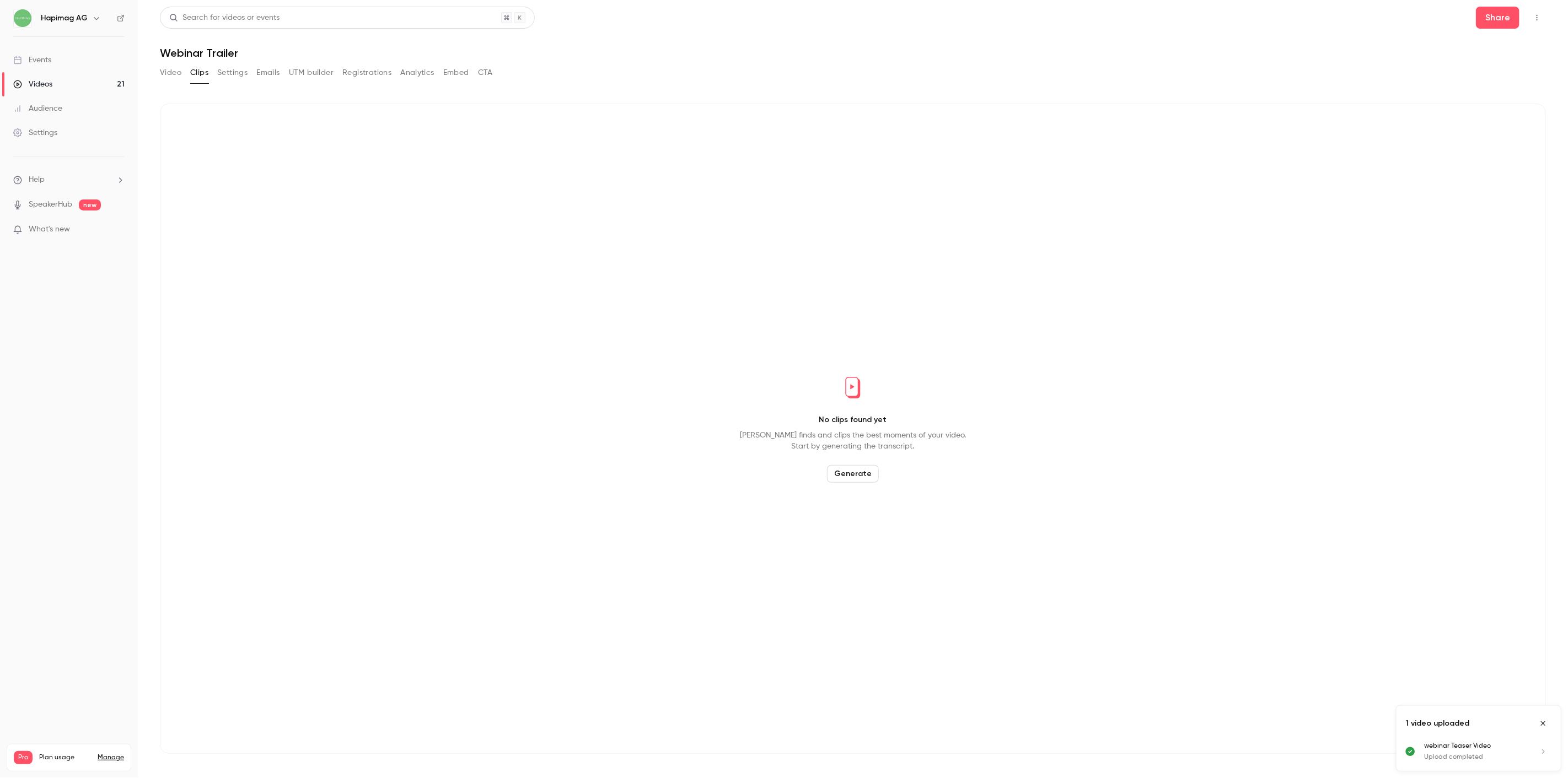
click at [170, 74] on button "Video" at bounding box center [170, 72] width 22 height 17
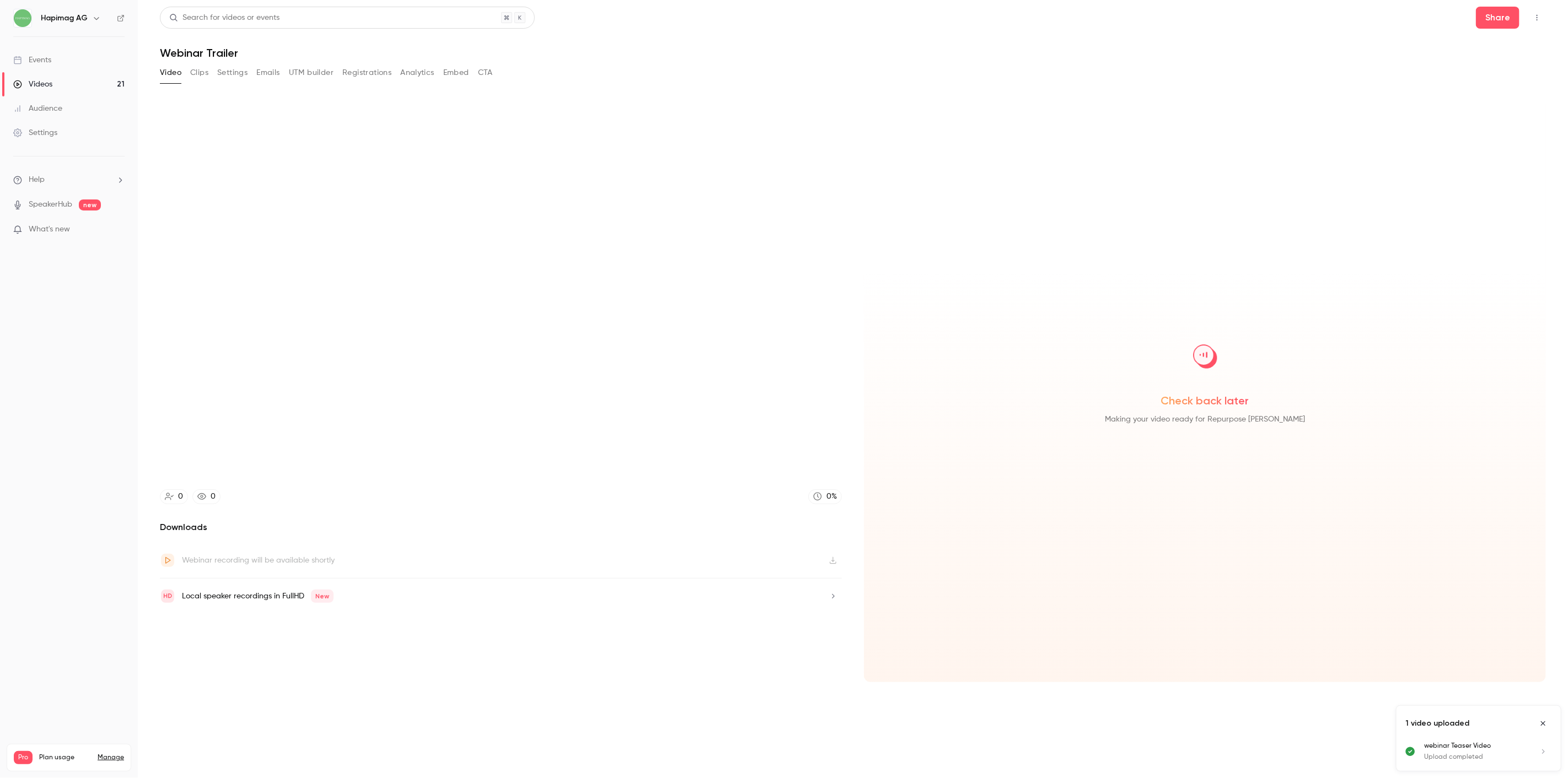
click at [291, 69] on button "UTM builder" at bounding box center [310, 72] width 44 height 17
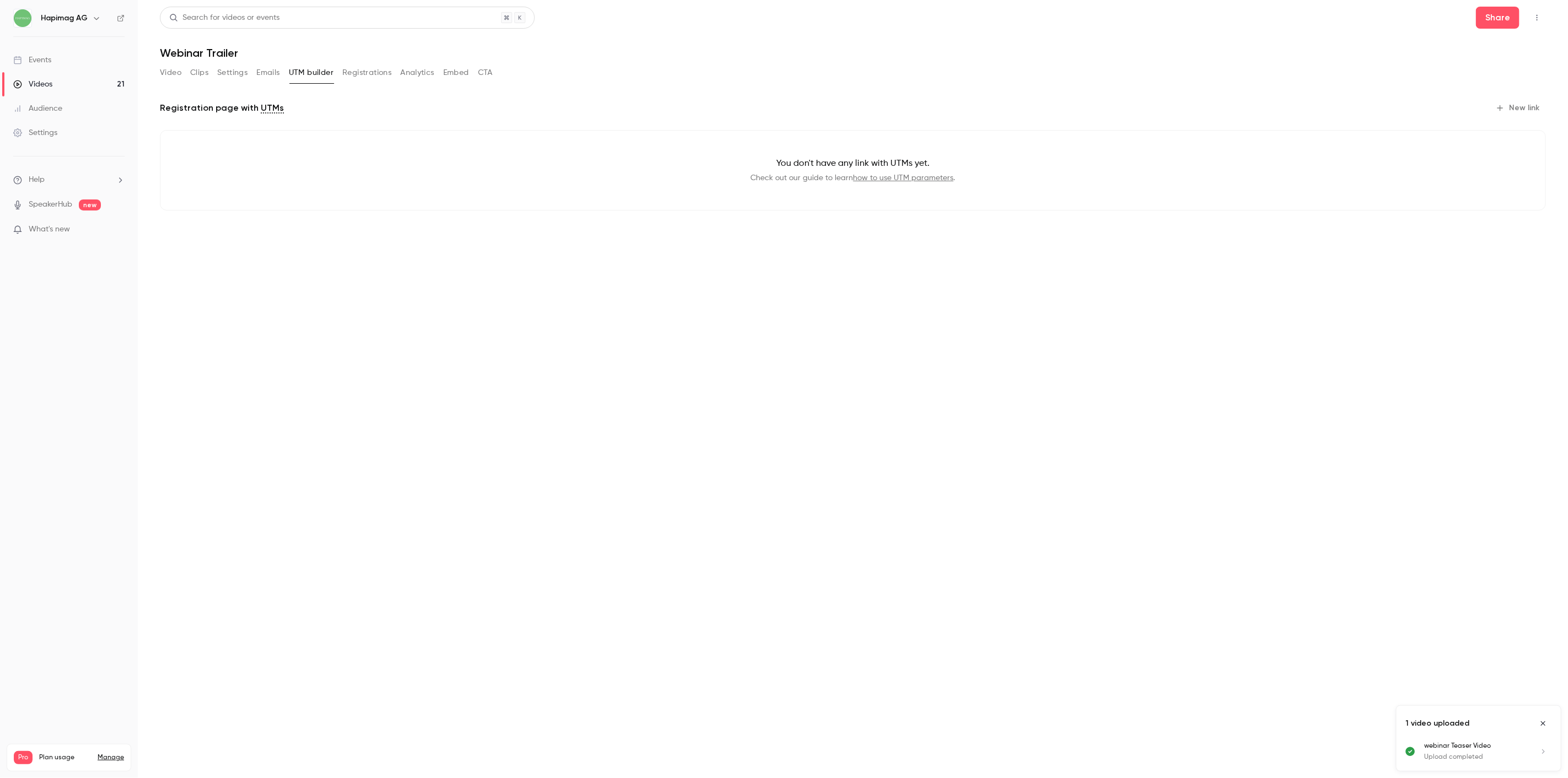
click at [340, 65] on div "Video Clips Settings Emails UTM builder Registrations Analytics Embed CTA" at bounding box center [326, 72] width 333 height 17
drag, startPoint x: 384, startPoint y: 81, endPoint x: 375, endPoint y: 73, distance: 12.0
click at [381, 81] on div "Video Clips Settings Emails UTM builder Registrations Analytics Embed CTA" at bounding box center [326, 75] width 333 height 22
click at [373, 72] on button "Registrations" at bounding box center [366, 72] width 49 height 17
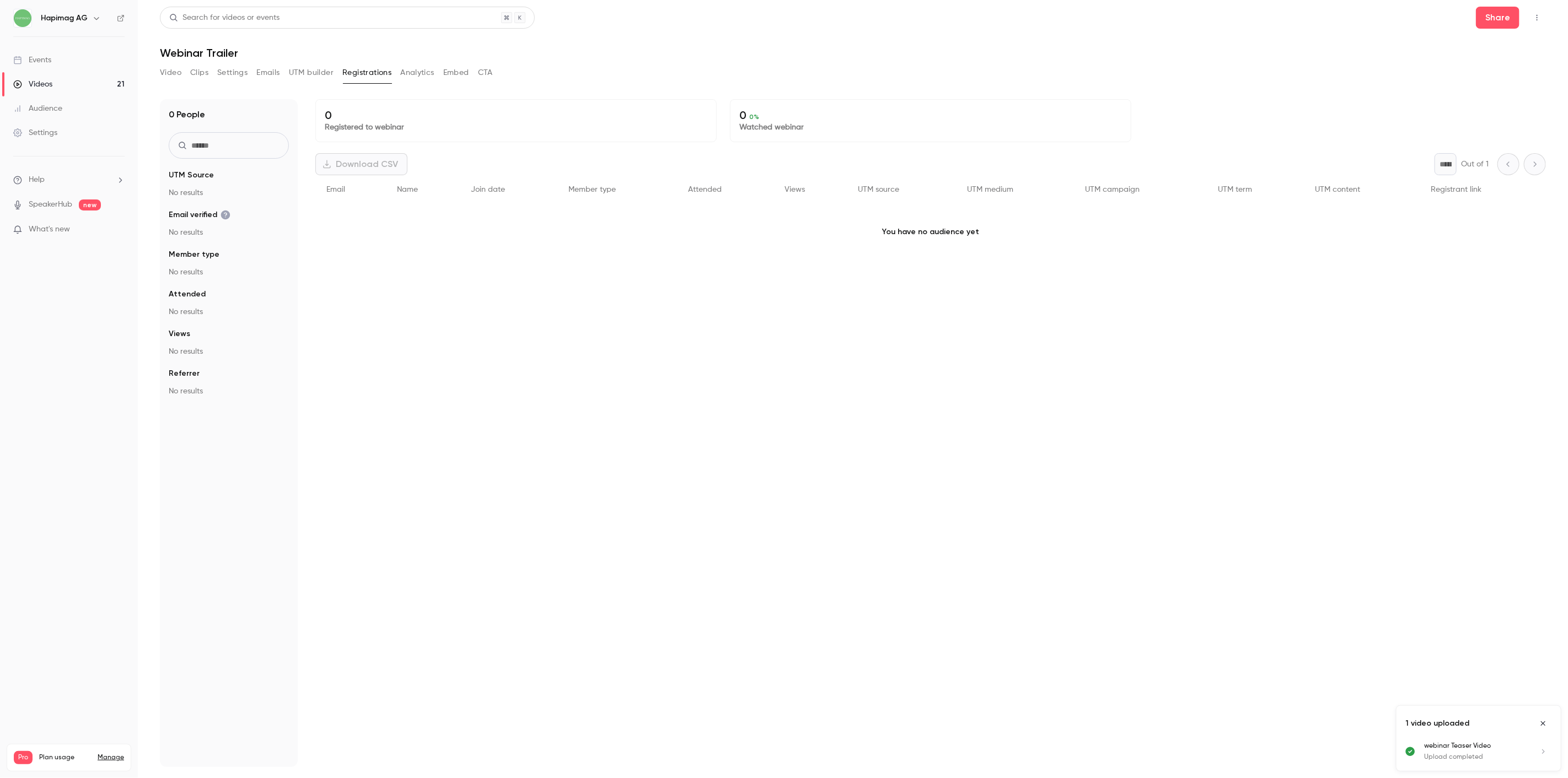
click at [415, 74] on button "Analytics" at bounding box center [417, 72] width 34 height 17
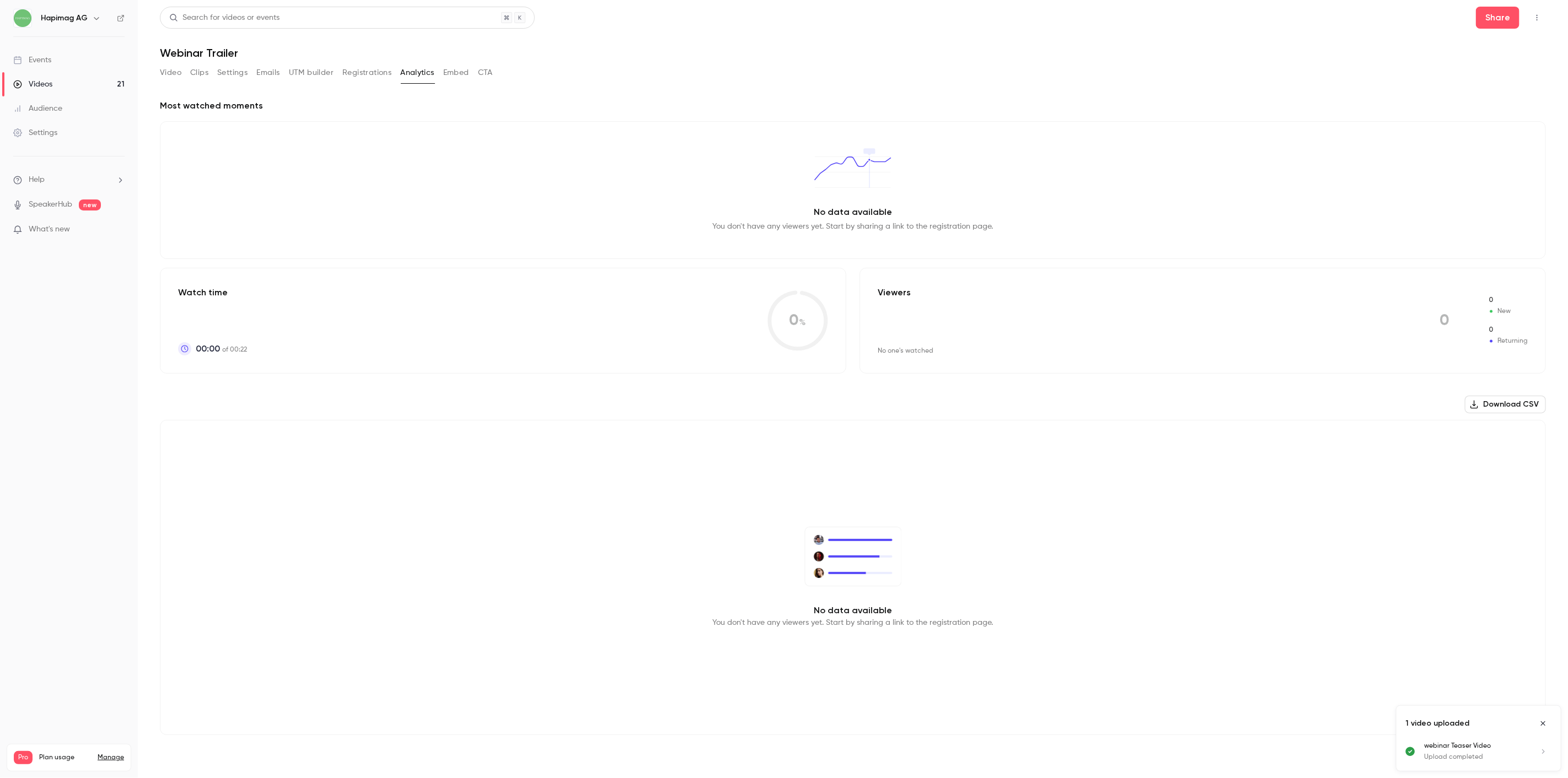
click at [457, 75] on button "Embed" at bounding box center [456, 72] width 26 height 17
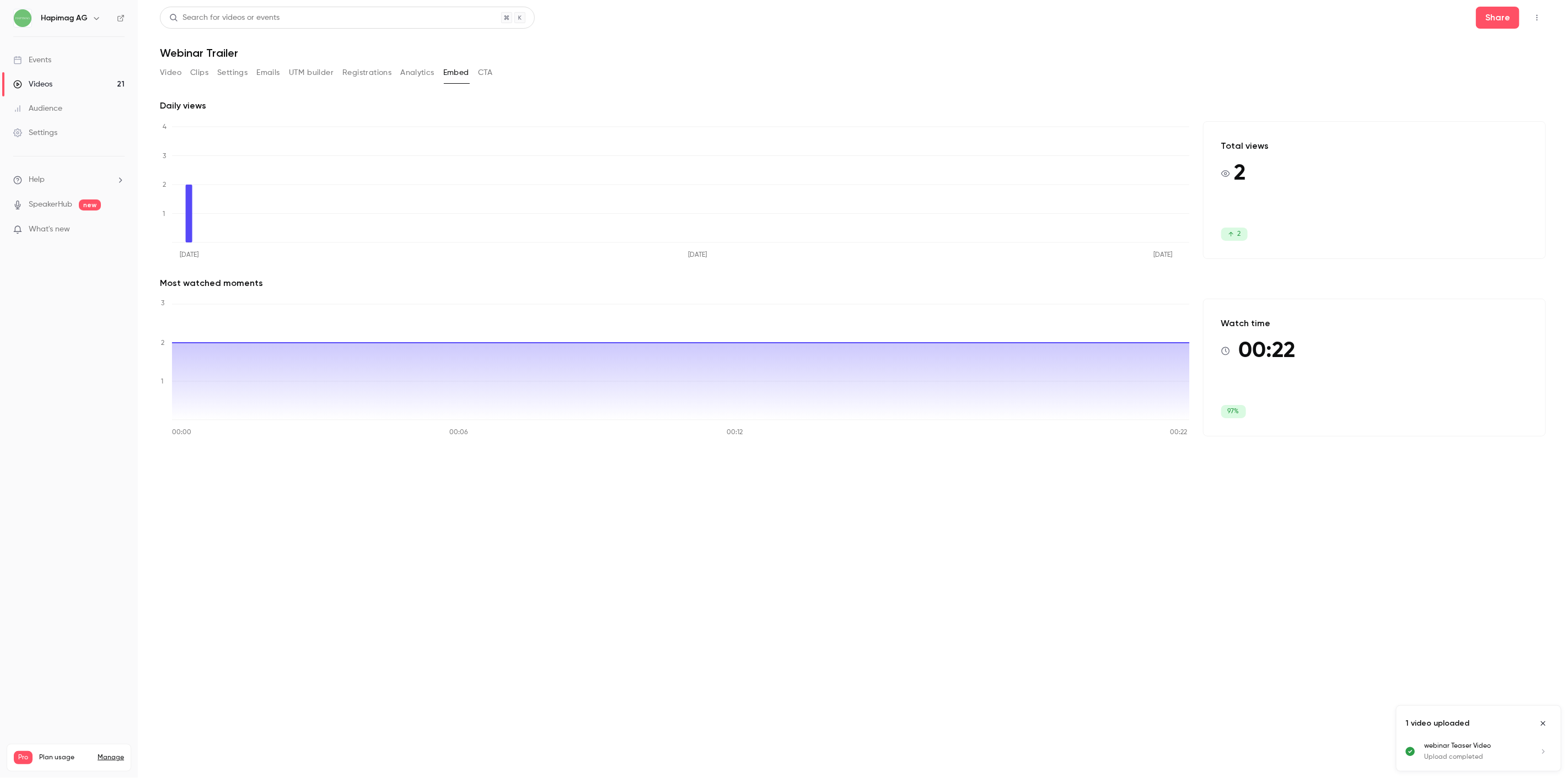
click at [506, 81] on div "Video Clips Settings Emails UTM builder Registrations Analytics Embed CTA" at bounding box center [852, 75] width 1386 height 22
click at [420, 88] on div "Daily views [DATE] [DATE] [DATE] 0 1 2 3 4 Total views 2 2 Most watched moments…" at bounding box center [852, 270] width 1386 height 368
click at [420, 81] on div "Video Clips Settings Emails UTM builder Registrations Analytics Embed CTA" at bounding box center [326, 75] width 333 height 22
click at [418, 73] on button "Analytics" at bounding box center [417, 72] width 34 height 17
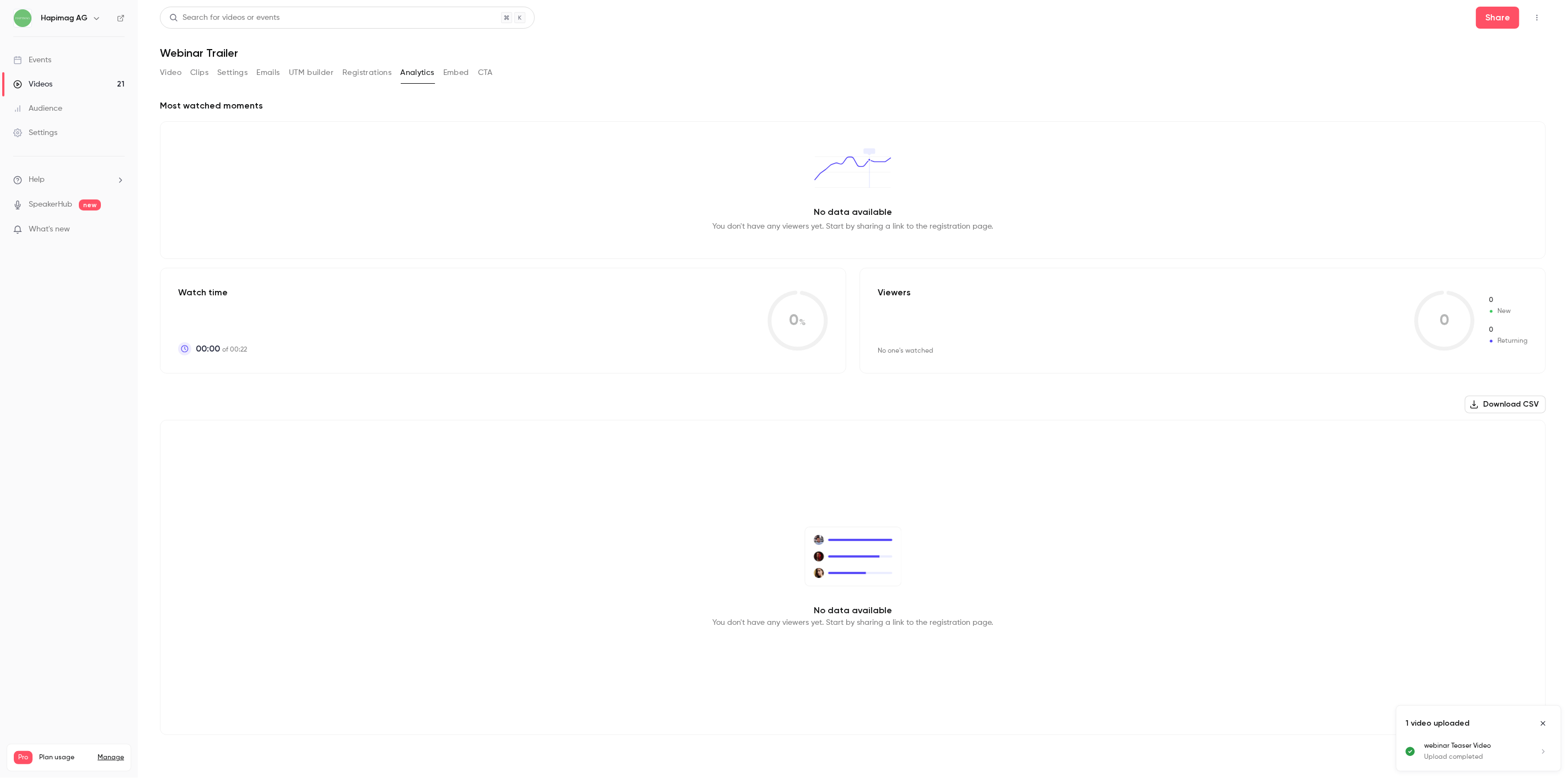
click at [76, 69] on link "Events" at bounding box center [69, 60] width 138 height 24
